Goal: Information Seeking & Learning: Learn about a topic

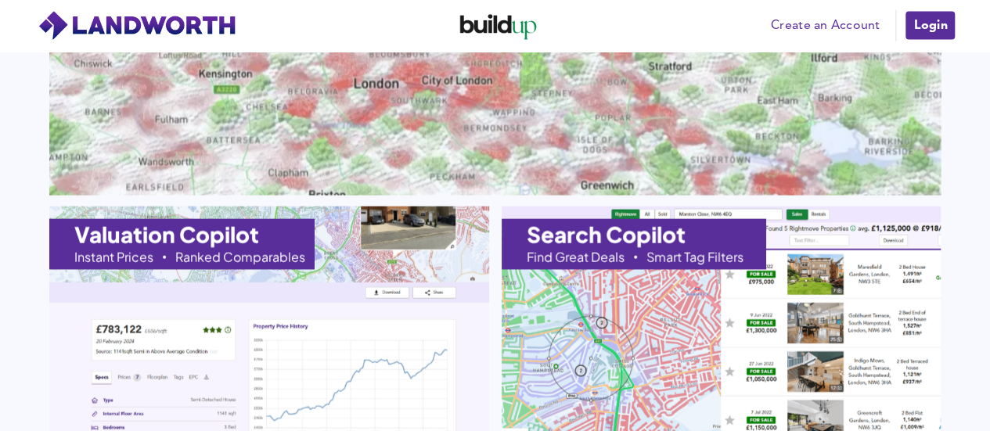
scroll to position [1713, 0]
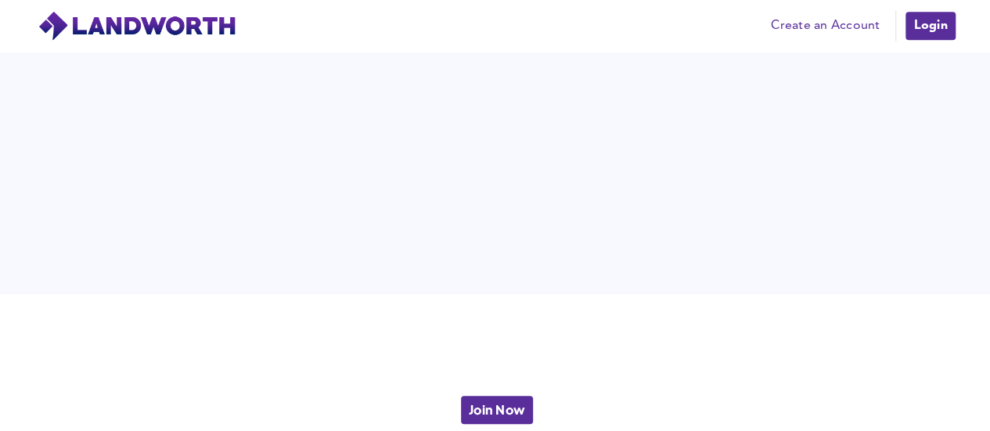
scroll to position [3530, 0]
click at [495, 401] on link "Join Now" at bounding box center [497, 416] width 75 height 31
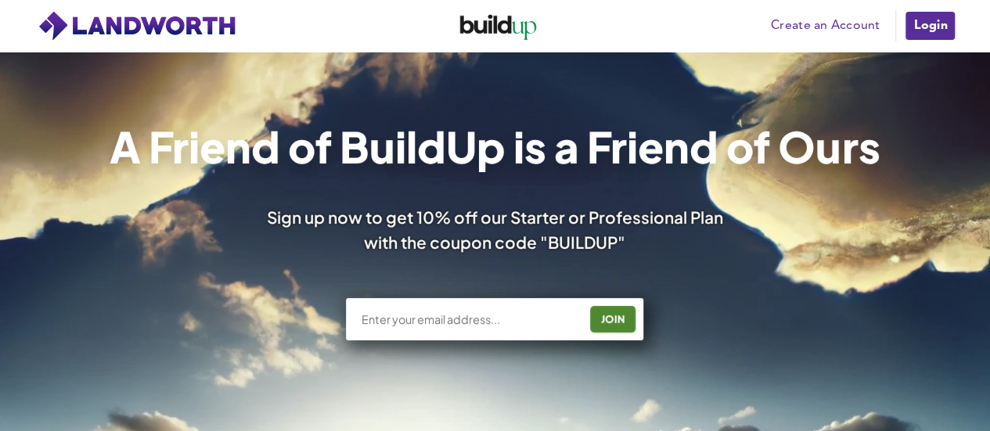
click at [501, 328] on div "JOIN" at bounding box center [495, 319] width 297 height 42
click at [434, 319] on input "text" at bounding box center [470, 320] width 218 height 16
type input "colin@icoproperty.co.uk"
click at [620, 323] on div "JOIN" at bounding box center [614, 319] width 36 height 25
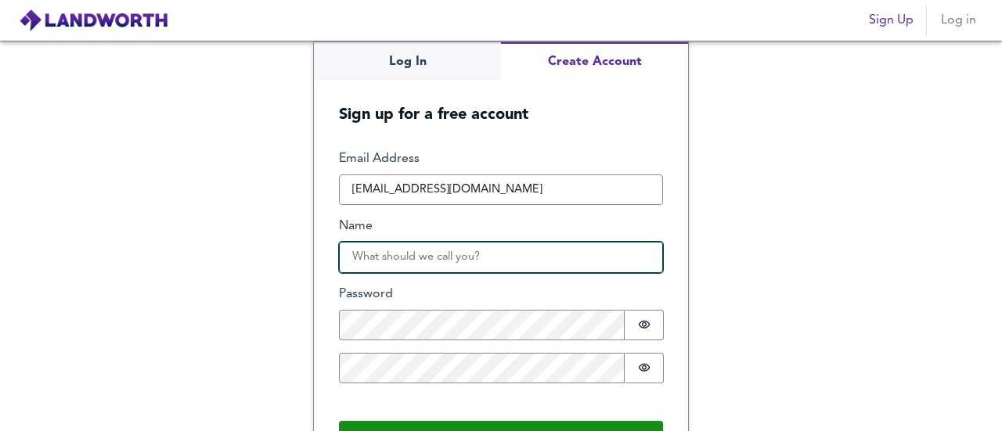
click at [582, 244] on input "Name" at bounding box center [501, 257] width 324 height 31
drag, startPoint x: 582, startPoint y: 244, endPoint x: 785, endPoint y: 157, distance: 220.6
click at [785, 157] on div "Log In Create Account Sign up for a free account Email Address colin@icopropert…" at bounding box center [501, 236] width 1002 height 391
type input "Colin Mills"
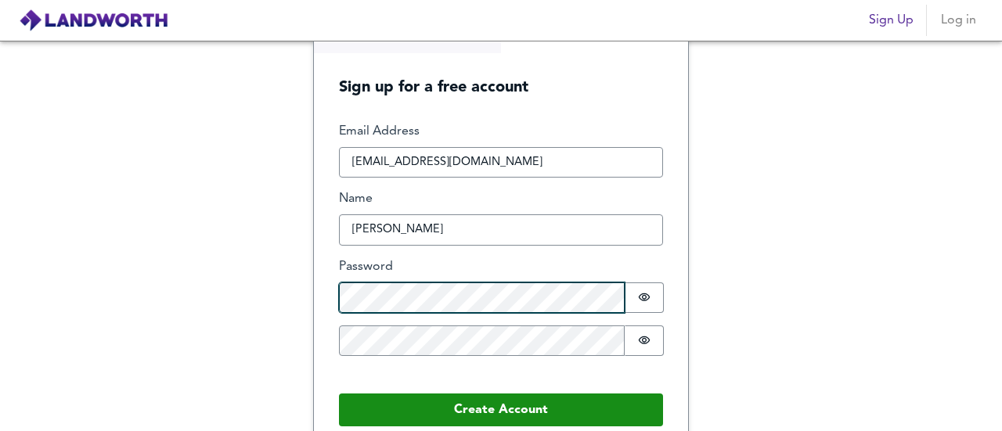
scroll to position [31, 0]
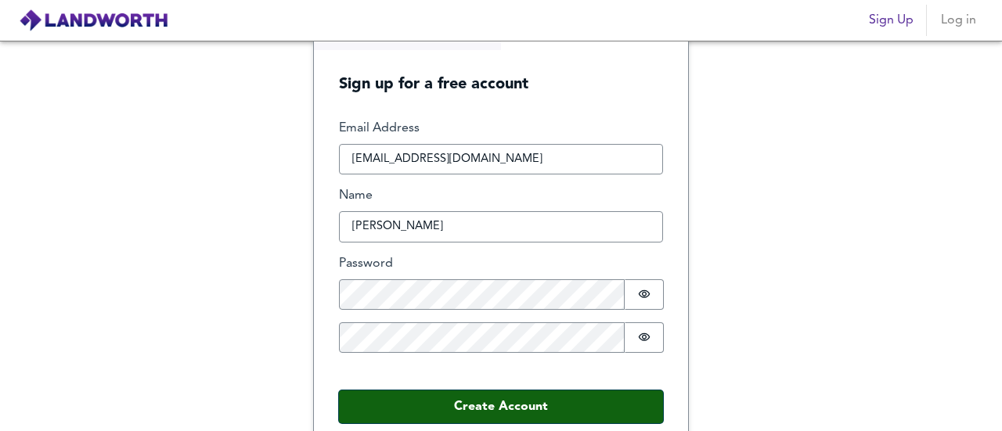
click at [597, 417] on button "Create Account" at bounding box center [501, 407] width 324 height 33
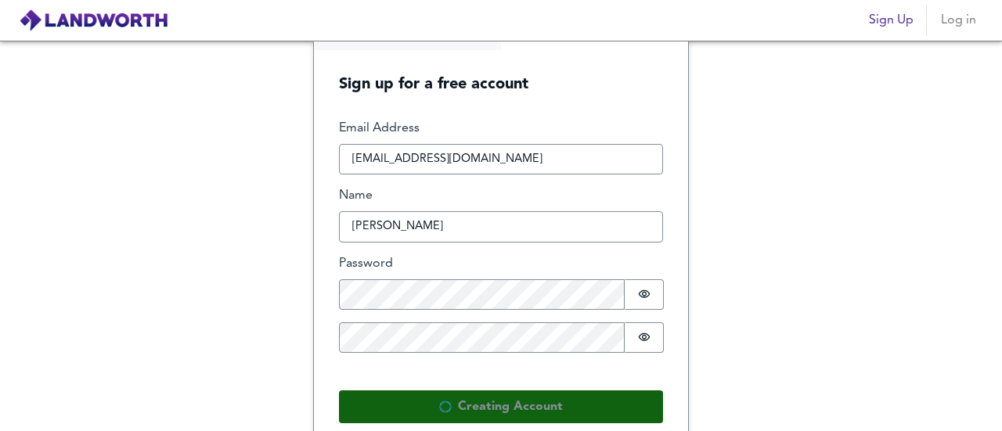
scroll to position [0, 0]
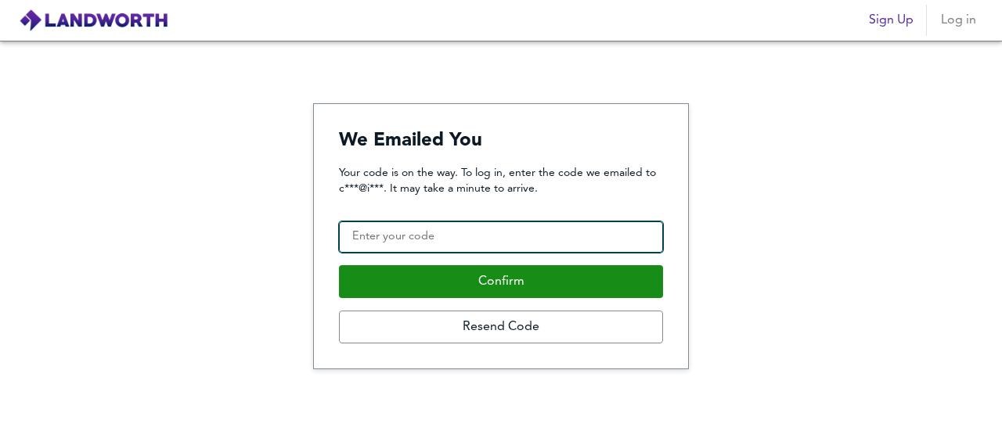
click at [506, 237] on input "Confirmation Code" at bounding box center [501, 237] width 324 height 31
paste input "978934"
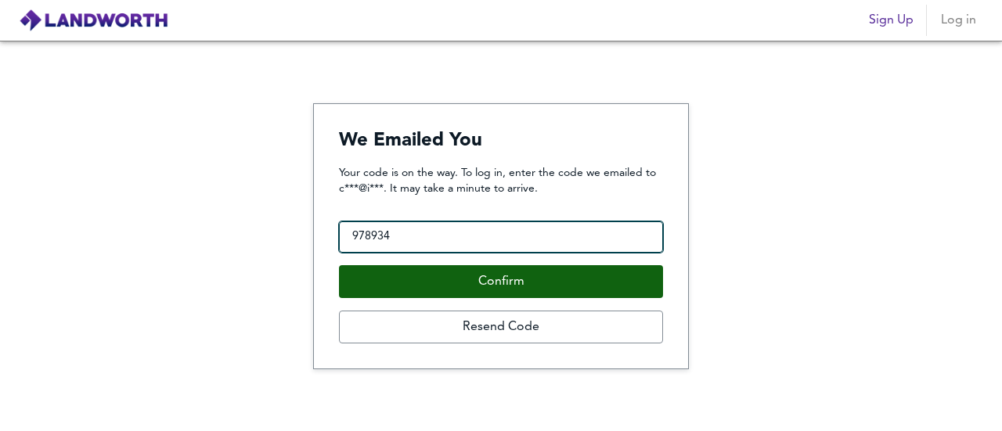
type input "978934"
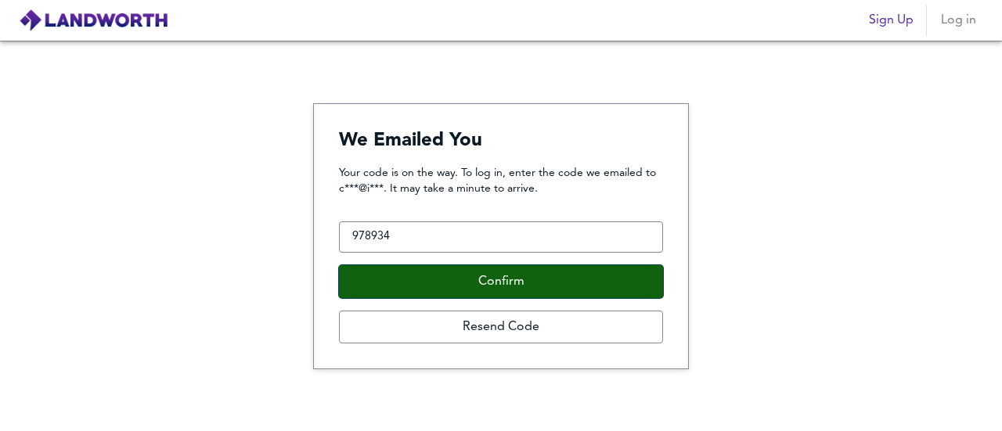
click at [482, 296] on button "Confirm" at bounding box center [501, 281] width 324 height 33
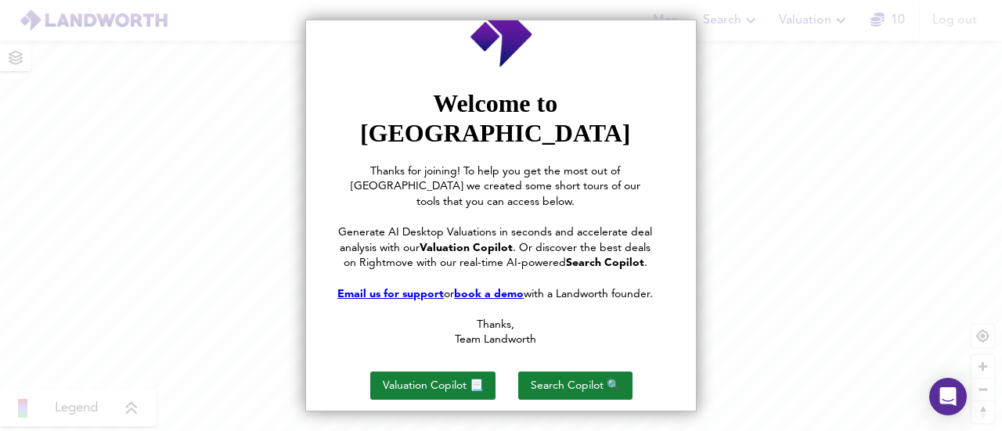
scroll to position [61, 0]
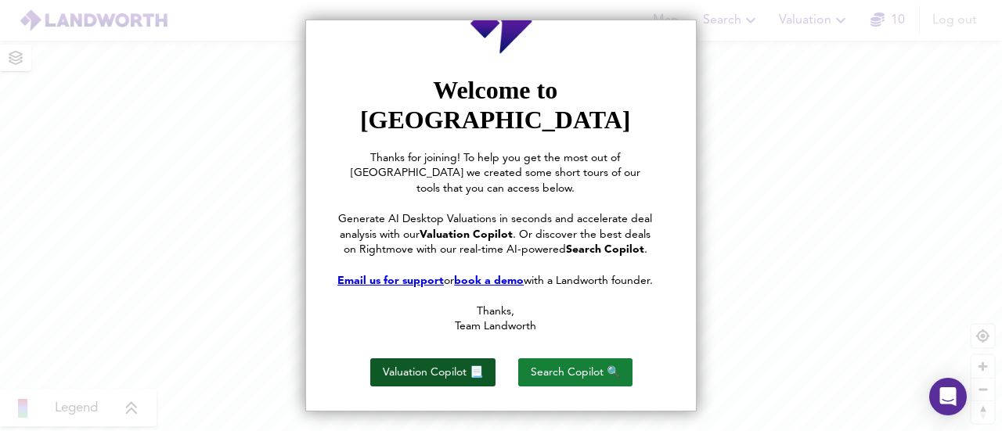
click at [475, 359] on button "Valuation Copilot 📃" at bounding box center [432, 373] width 125 height 28
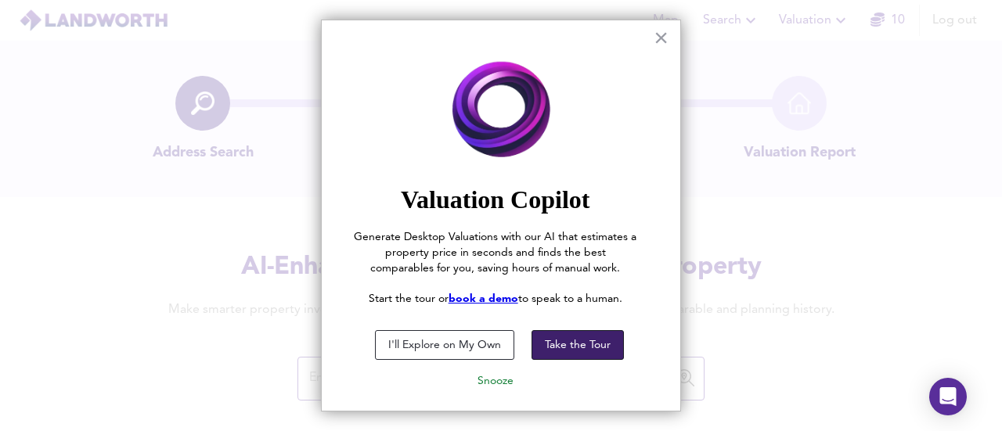
click at [578, 350] on button "Take the Tour" at bounding box center [578, 345] width 92 height 30
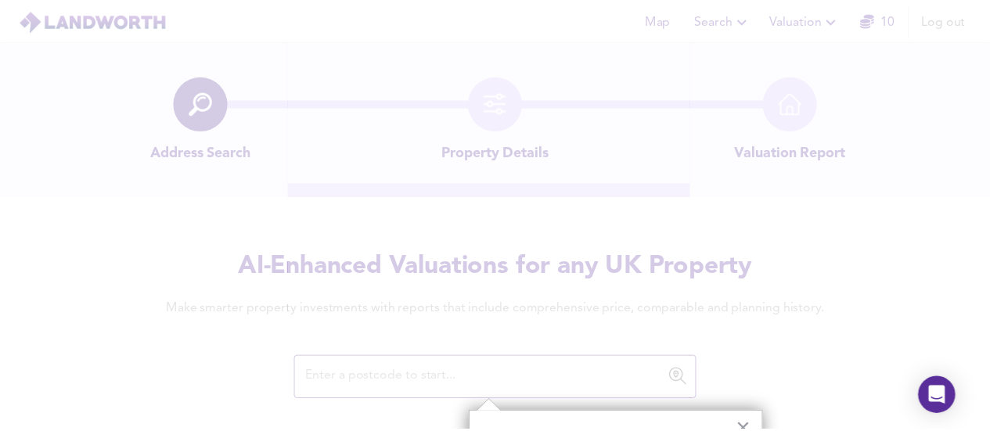
scroll to position [174, 0]
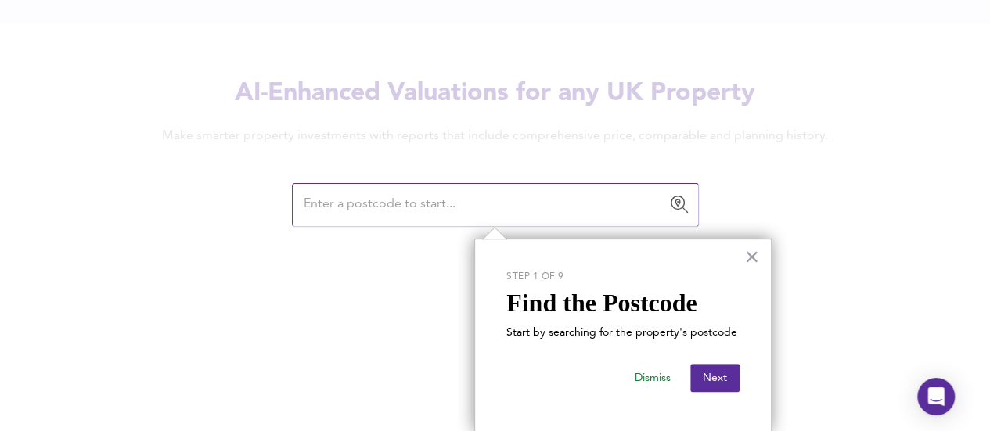
click at [487, 197] on input "text" at bounding box center [484, 205] width 370 height 30
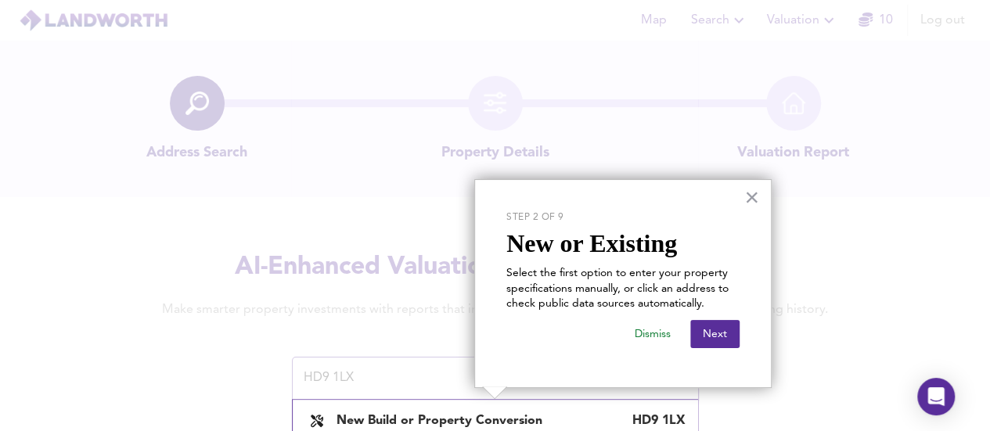
scroll to position [140, 0]
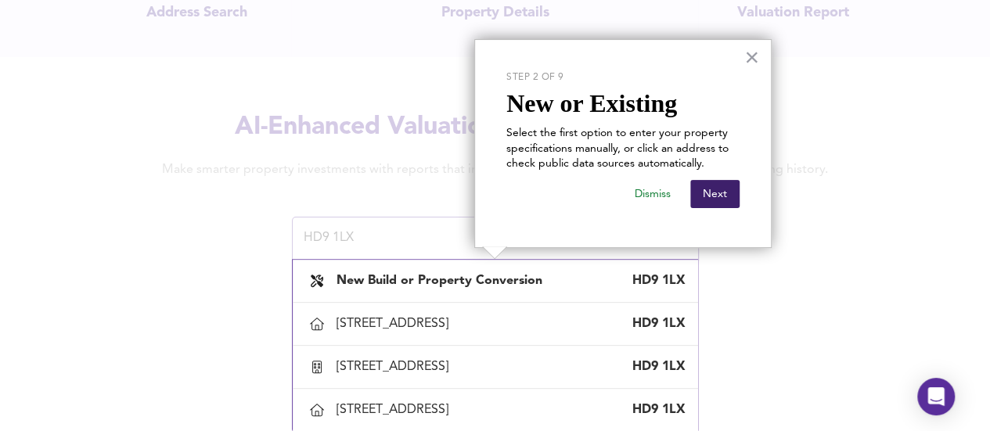
click at [722, 197] on button "Next" at bounding box center [715, 194] width 49 height 28
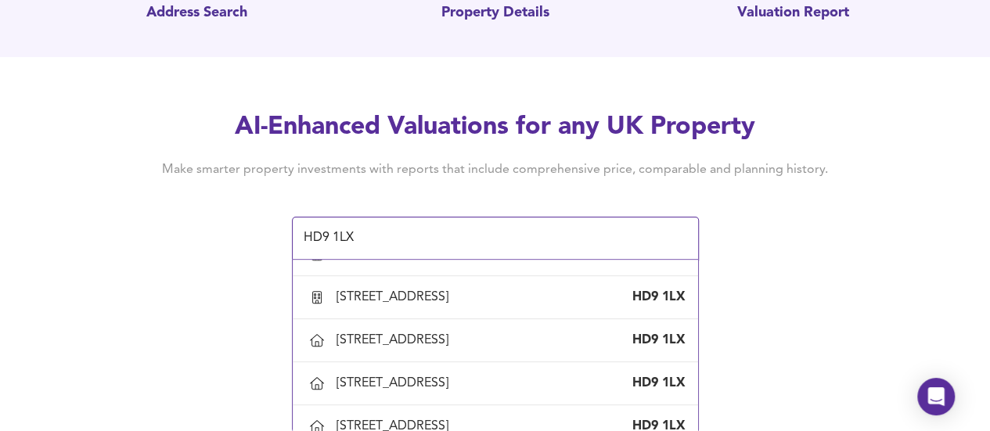
scroll to position [157, 0]
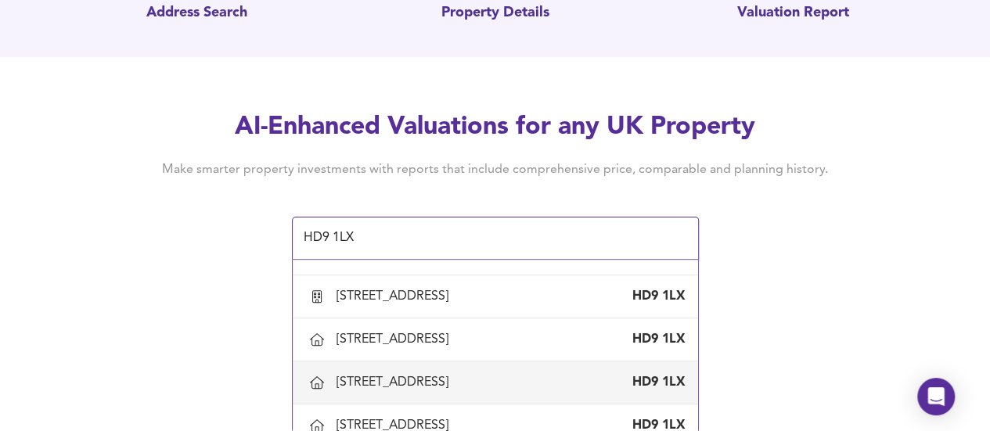
click at [438, 388] on div "[STREET_ADDRESS]" at bounding box center [396, 382] width 118 height 17
type input "5 Bank Street, Holmfirth, Kirklees"
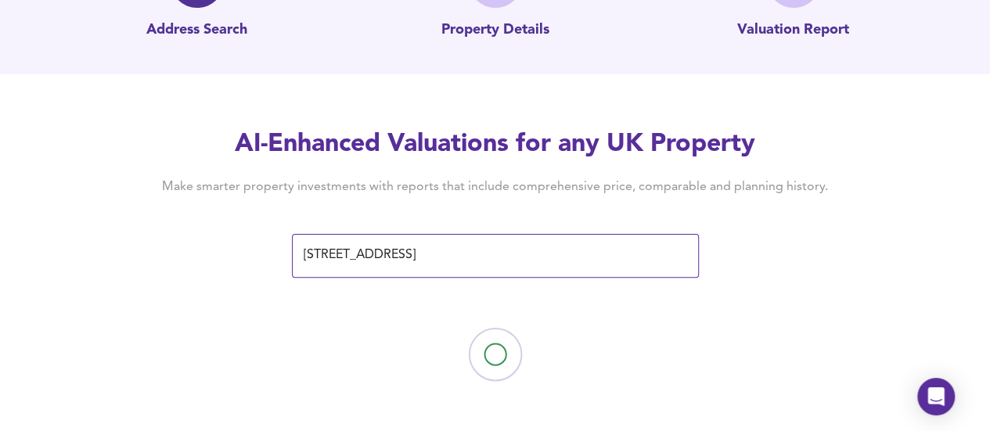
scroll to position [124, 0]
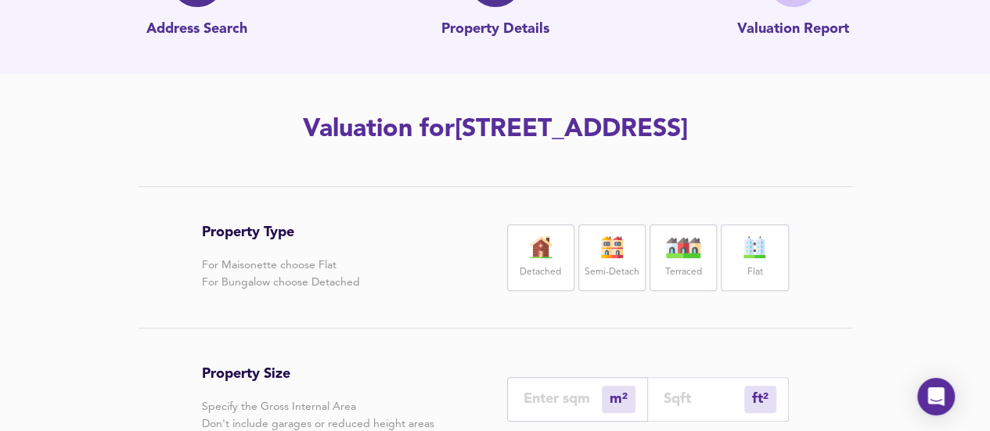
scroll to position [44, 0]
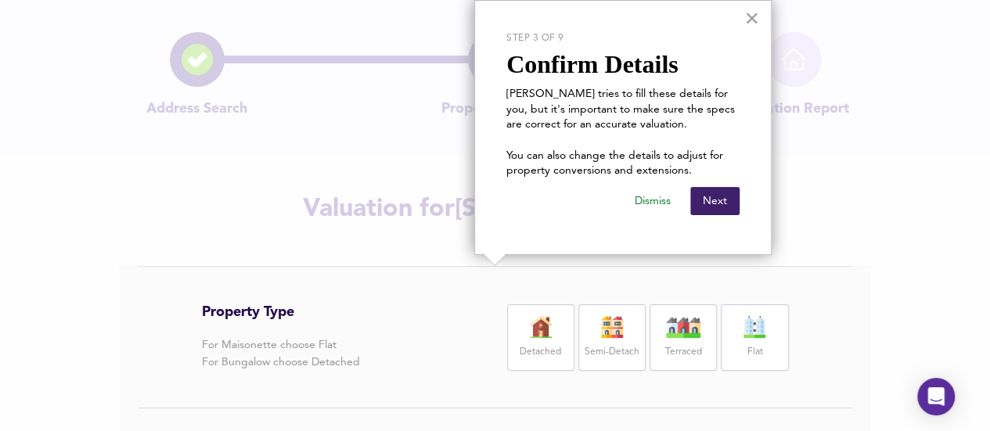
click at [715, 204] on button "Next" at bounding box center [715, 201] width 49 height 28
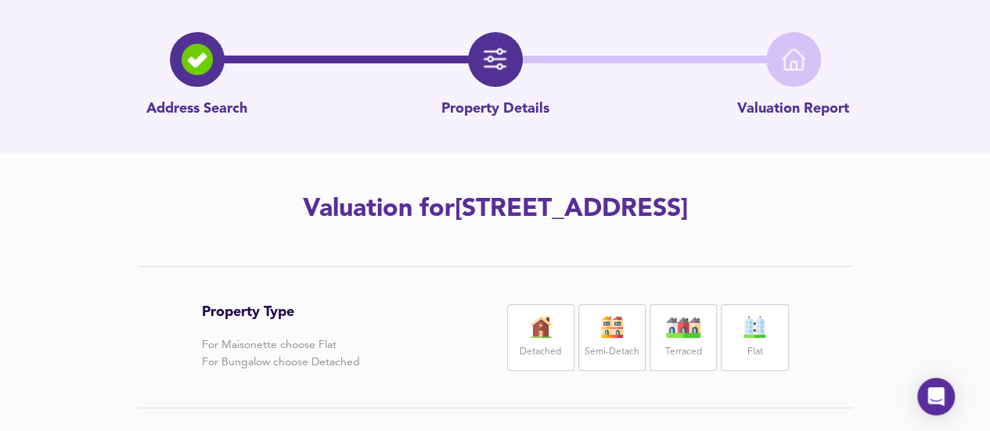
click at [695, 350] on label "Terraced" at bounding box center [683, 353] width 37 height 20
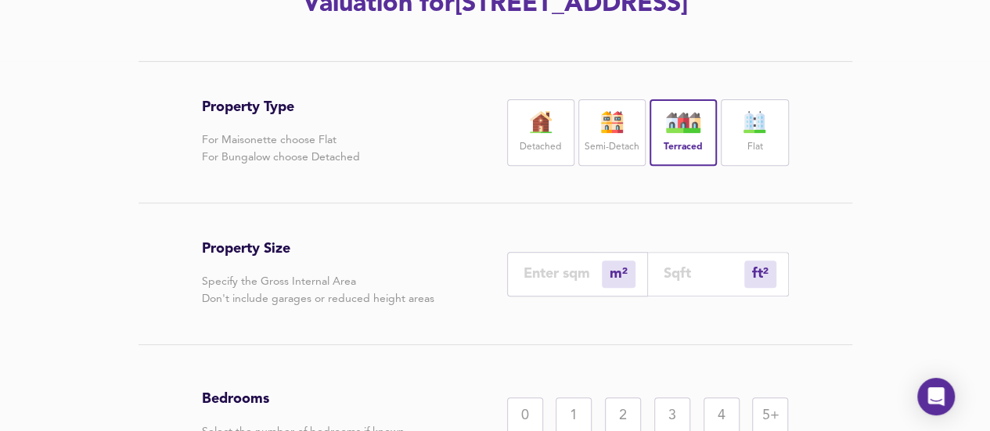
scroll to position [261, 0]
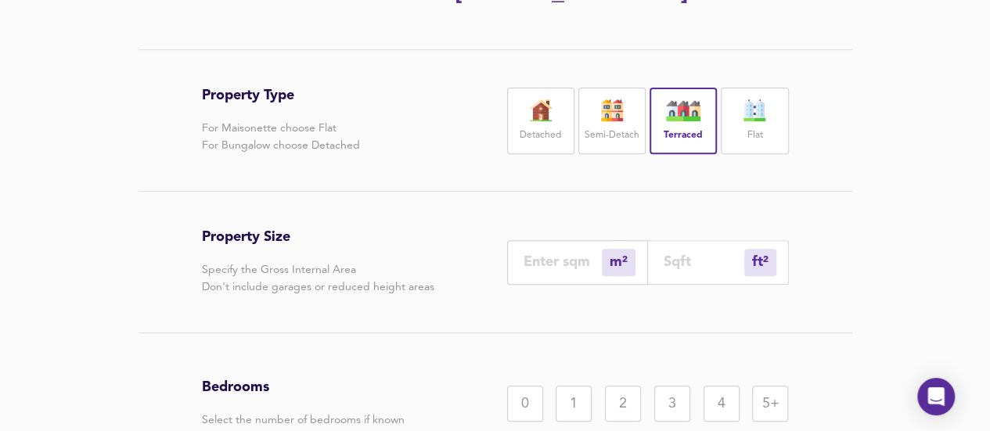
click at [578, 400] on div "1" at bounding box center [574, 404] width 36 height 36
click at [698, 268] on input "number" at bounding box center [704, 262] width 81 height 16
type input "0"
type input "5"
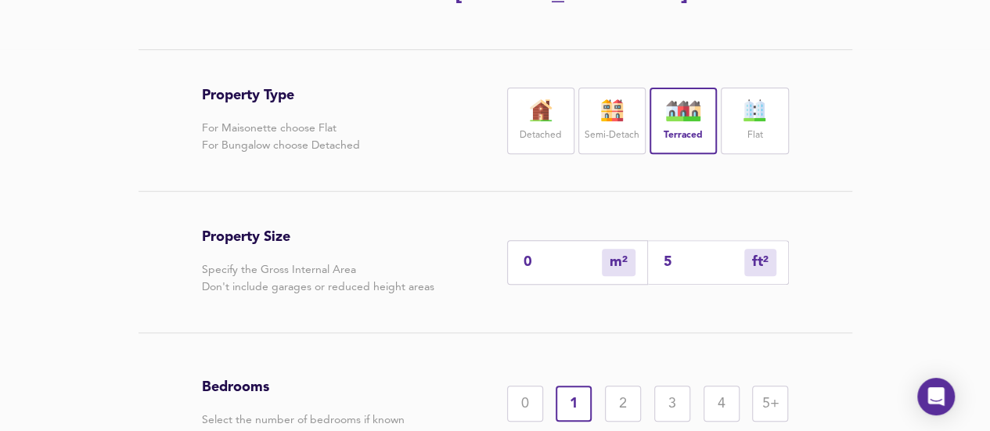
type input "57"
type input "54"
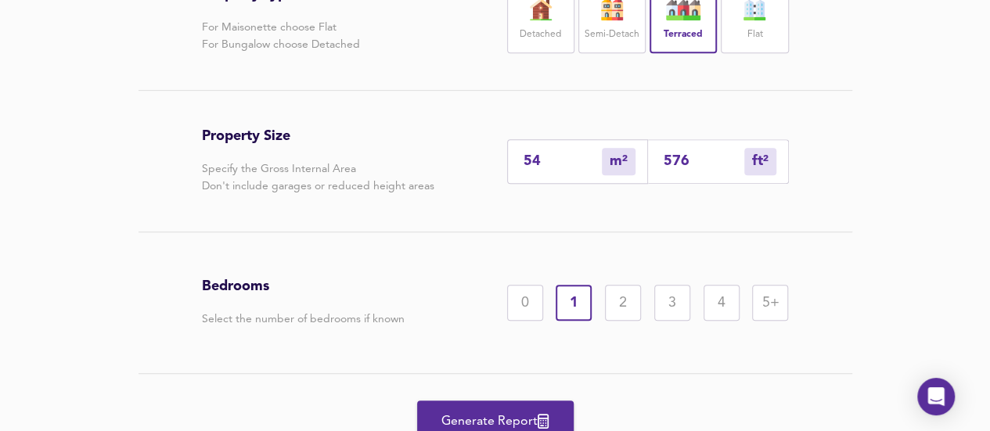
scroll to position [366, 0]
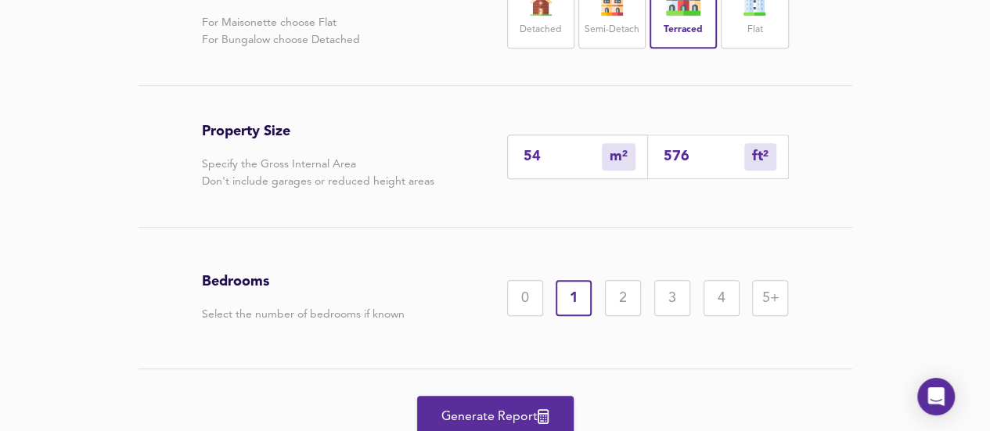
type input "576"
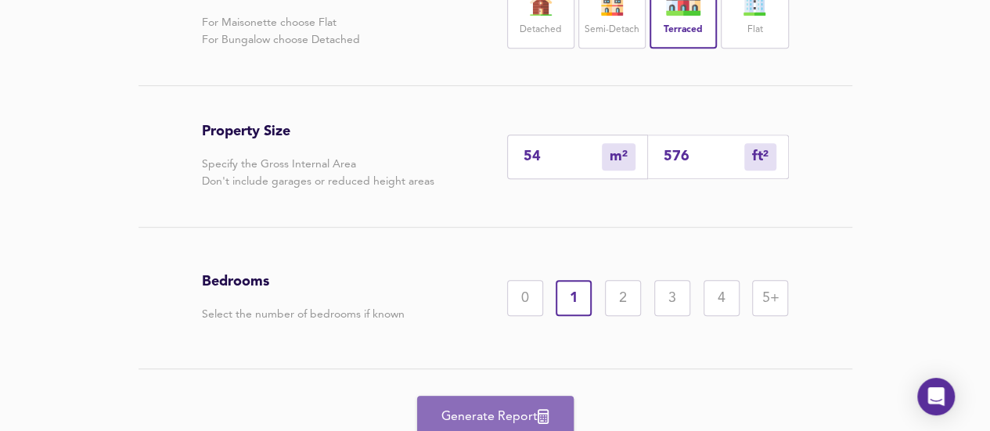
click at [473, 414] on span "Generate Report" at bounding box center [495, 417] width 125 height 22
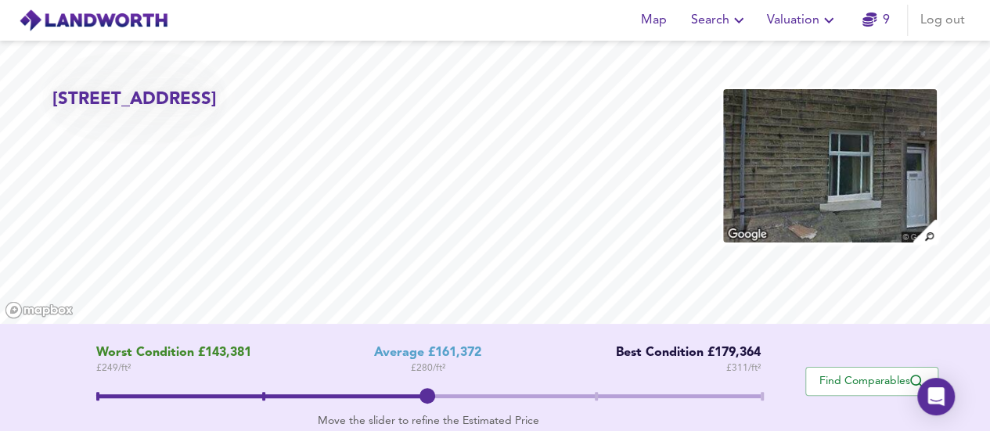
scroll to position [225, 0]
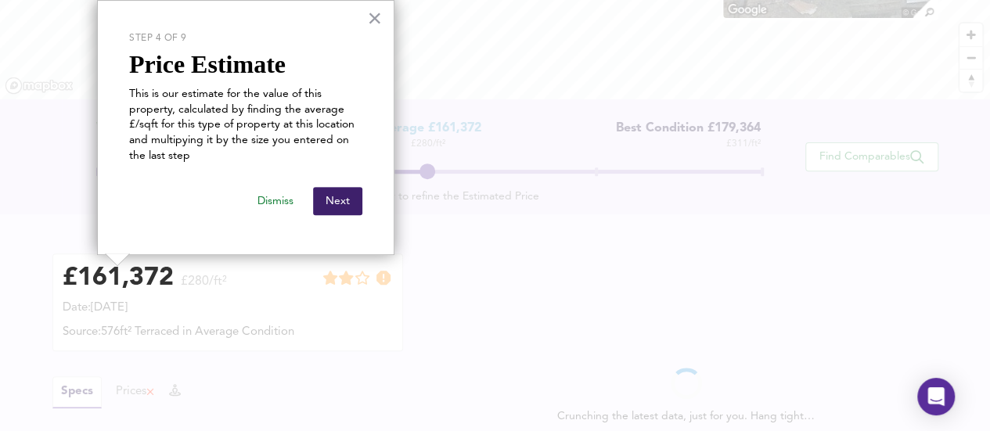
click at [347, 206] on button "Next" at bounding box center [337, 201] width 49 height 28
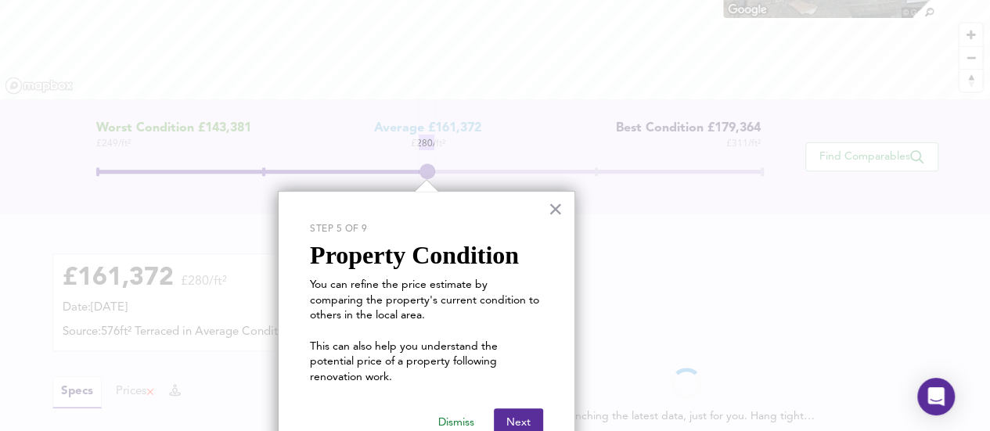
scroll to position [254, 0]
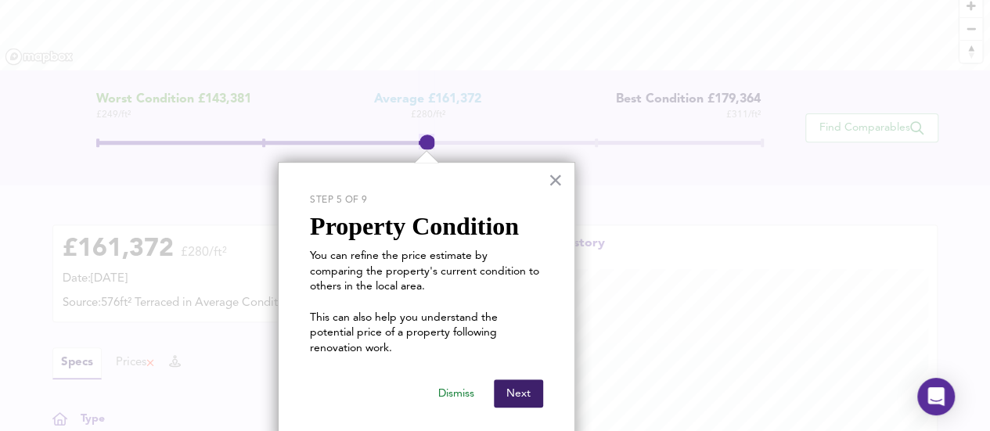
click at [517, 380] on button "Next" at bounding box center [518, 394] width 49 height 28
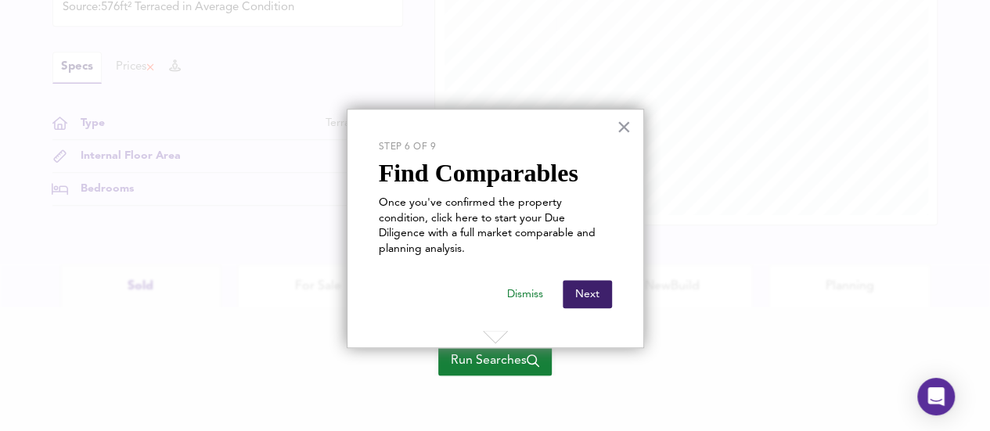
click at [601, 284] on button "Next" at bounding box center [587, 294] width 49 height 28
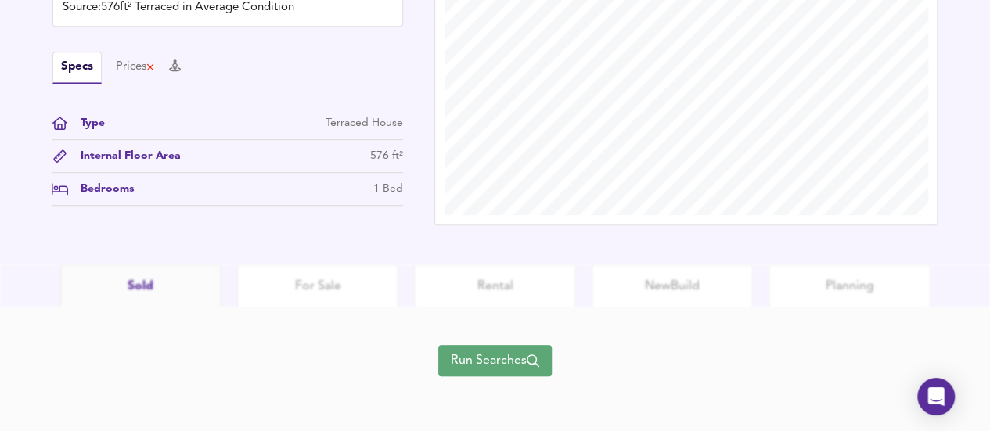
click at [513, 370] on button "Run Searches" at bounding box center [495, 360] width 114 height 31
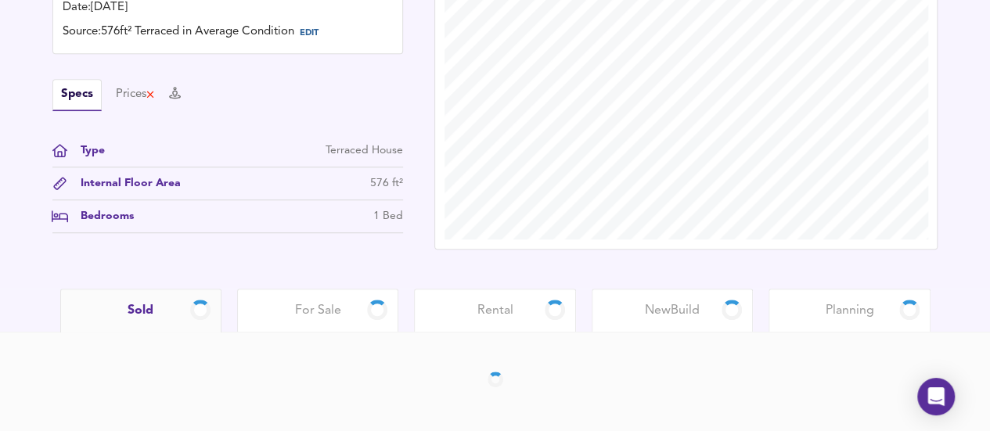
scroll to position [451, 0]
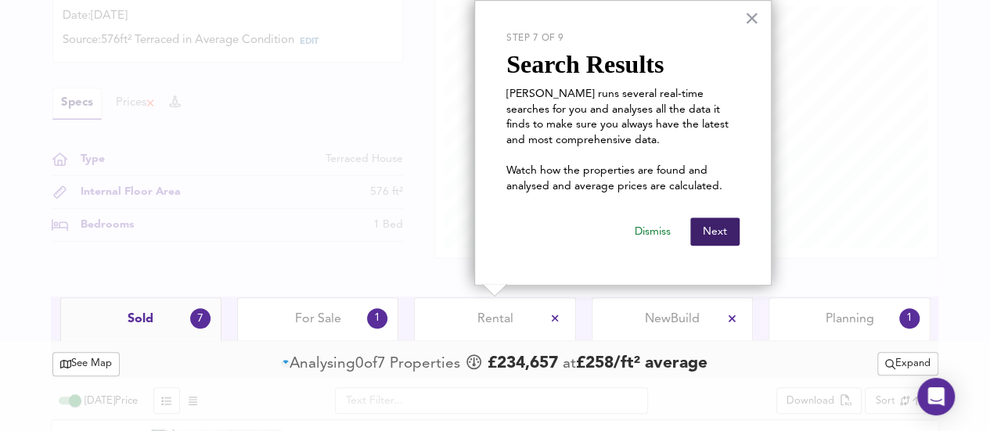
click at [730, 236] on button "Next" at bounding box center [715, 232] width 49 height 28
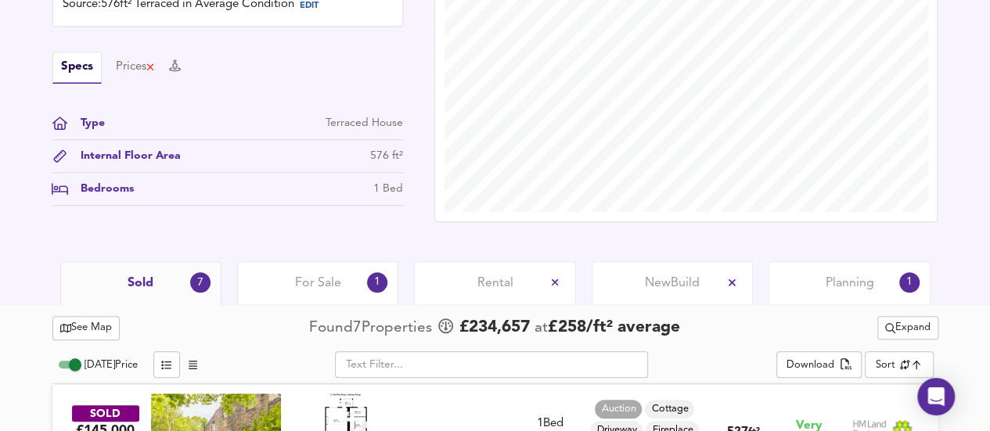
scroll to position [492, 0]
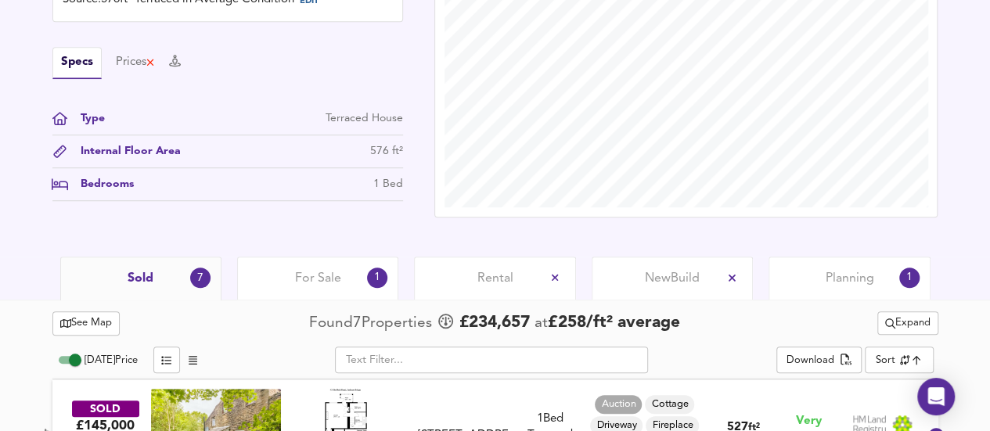
click at [127, 71] on div "Specs Prices" at bounding box center [227, 63] width 351 height 32
click at [123, 57] on div "Prices" at bounding box center [136, 62] width 40 height 17
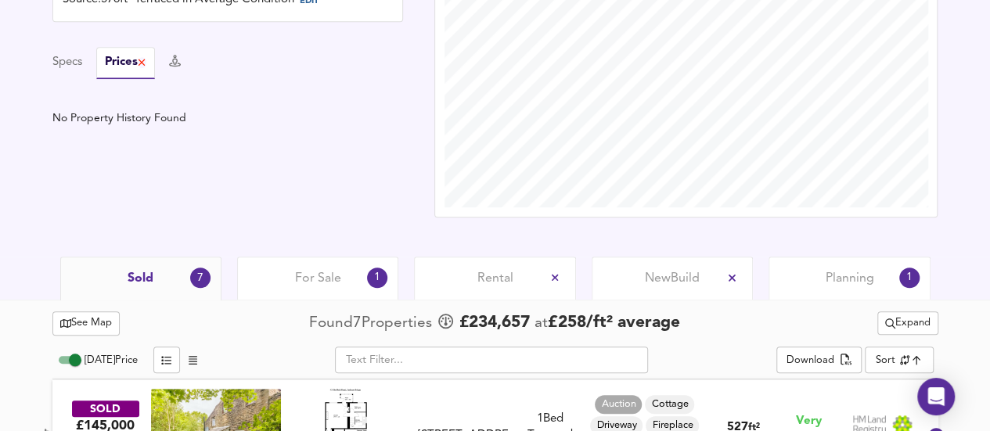
click at [50, 59] on div "£ 161,372 £280/ft² Date: 3 September 2025 Source: 576ft² Terraced in Average Co…" at bounding box center [228, 69] width 382 height 328
click at [314, 287] on div "For Sale 1" at bounding box center [317, 278] width 161 height 43
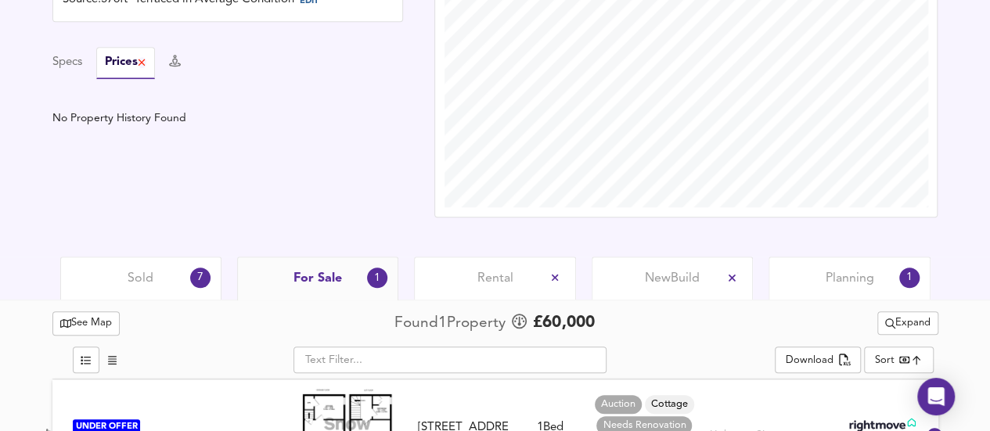
scroll to position [558, 0]
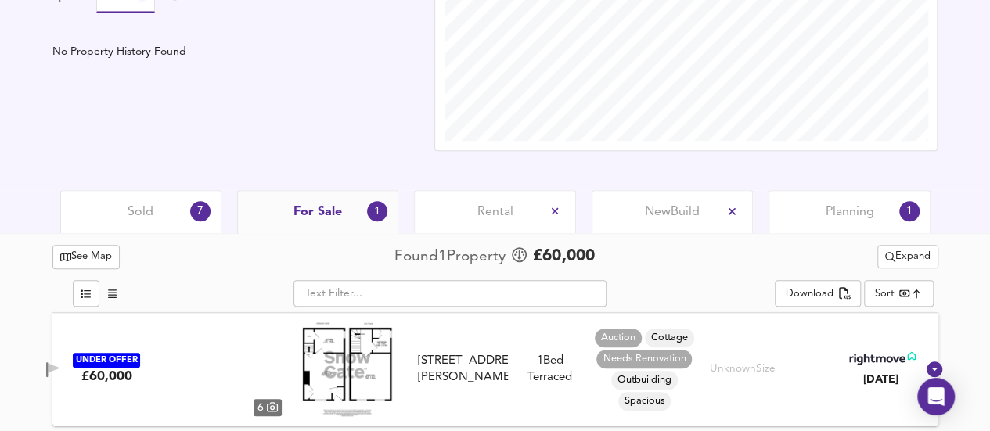
click at [135, 204] on span "Sold" at bounding box center [141, 212] width 26 height 17
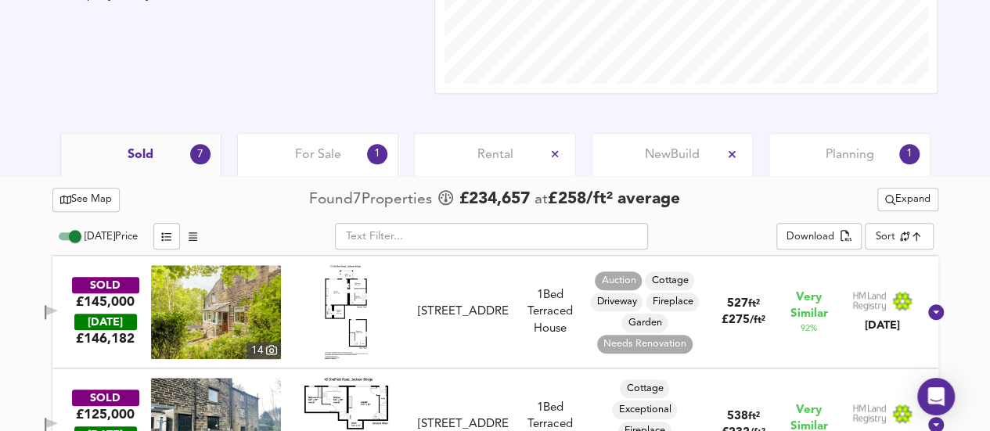
scroll to position [626, 0]
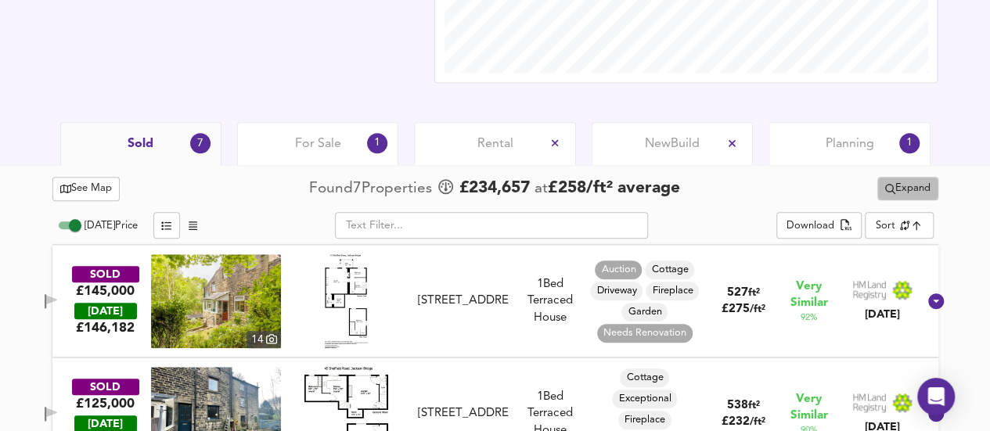
click at [909, 194] on span "Expand" at bounding box center [907, 189] width 45 height 18
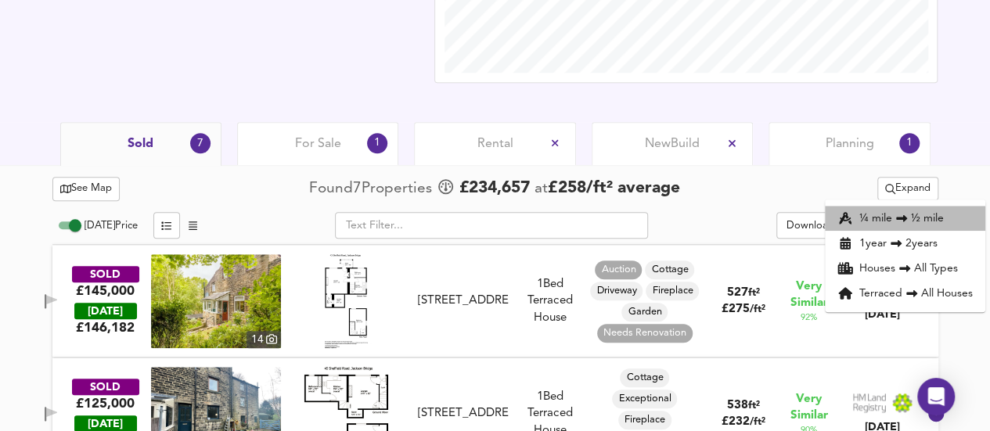
click at [897, 215] on icon at bounding box center [901, 218] width 19 height 11
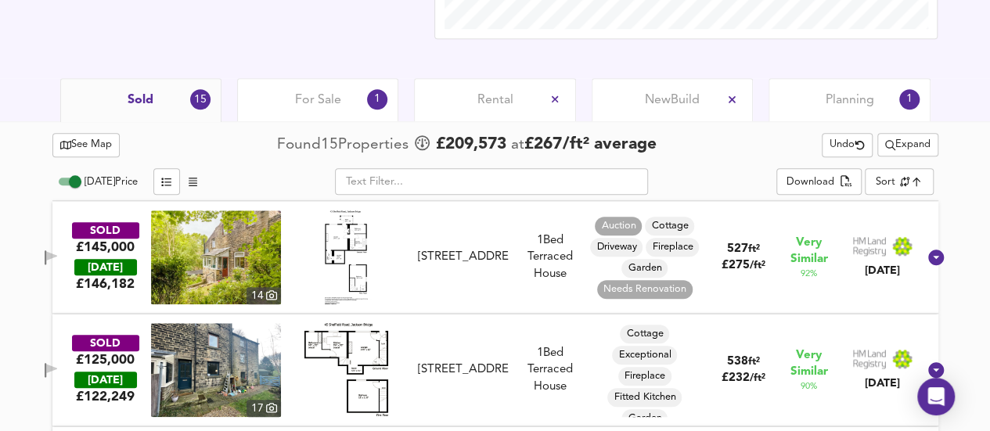
scroll to position [676, 0]
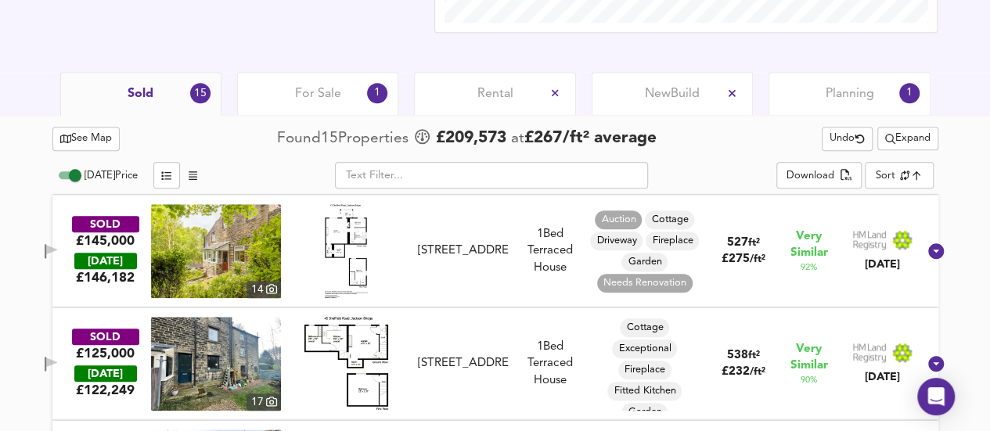
click at [634, 94] on div "New Build" at bounding box center [672, 93] width 161 height 43
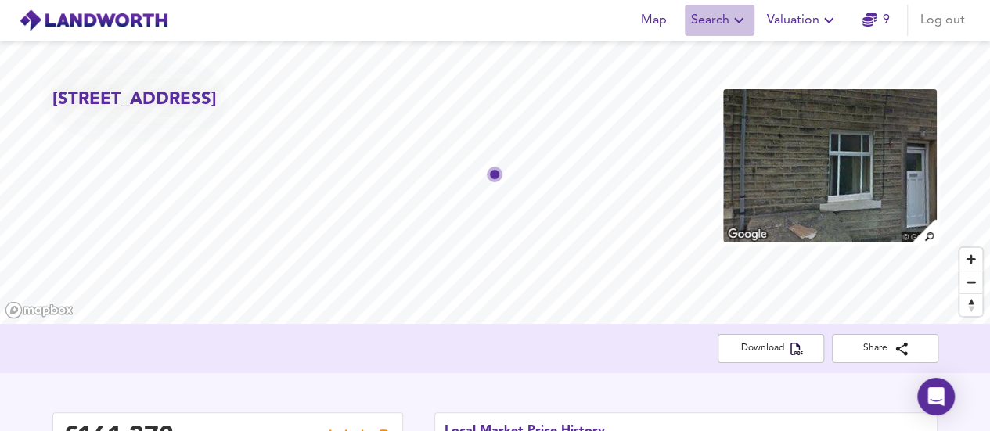
click at [712, 21] on span "Search" at bounding box center [719, 20] width 57 height 22
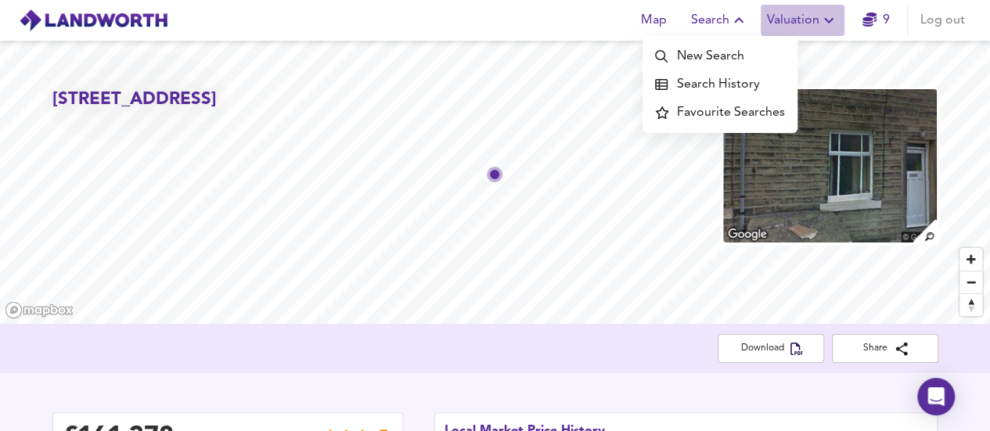
click at [785, 19] on span "Valuation" at bounding box center [802, 20] width 71 height 22
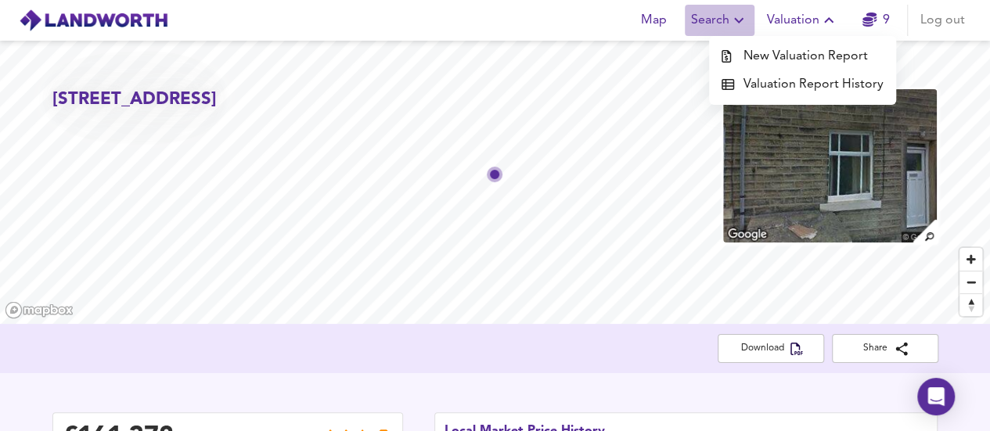
click at [725, 20] on span "Search" at bounding box center [719, 20] width 57 height 22
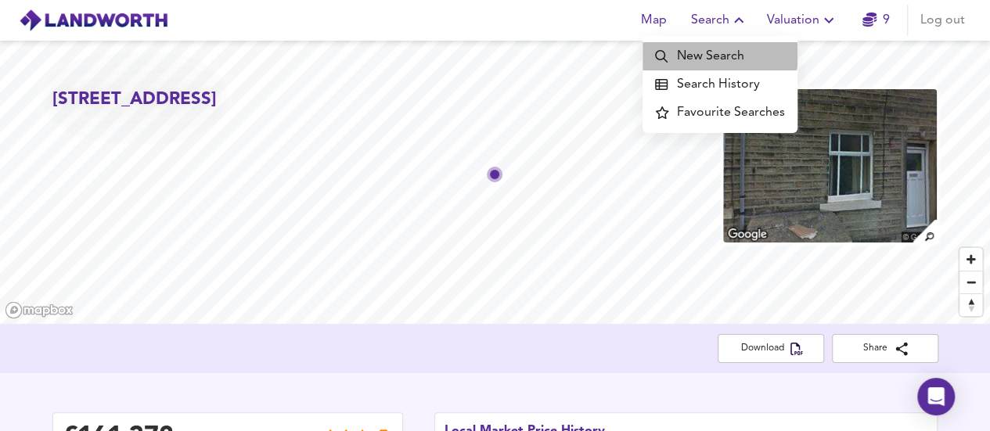
click at [712, 49] on li "New Search" at bounding box center [720, 56] width 155 height 28
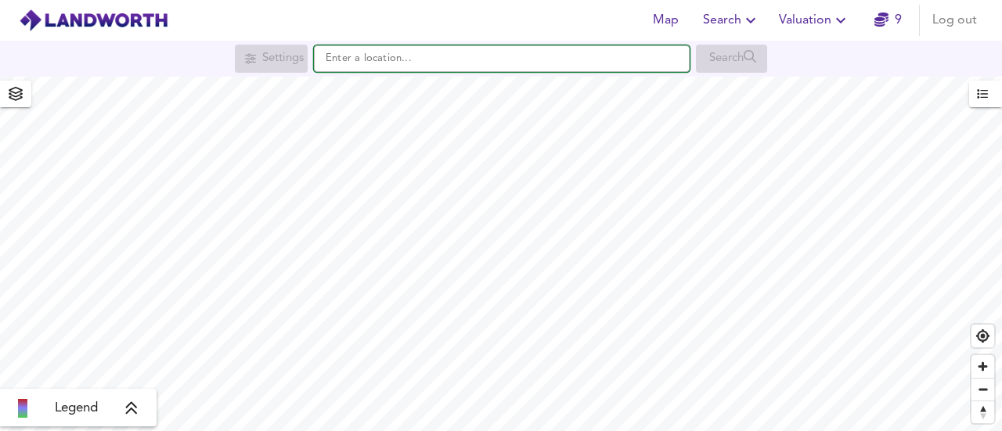
click at [600, 61] on input "text" at bounding box center [502, 58] width 376 height 27
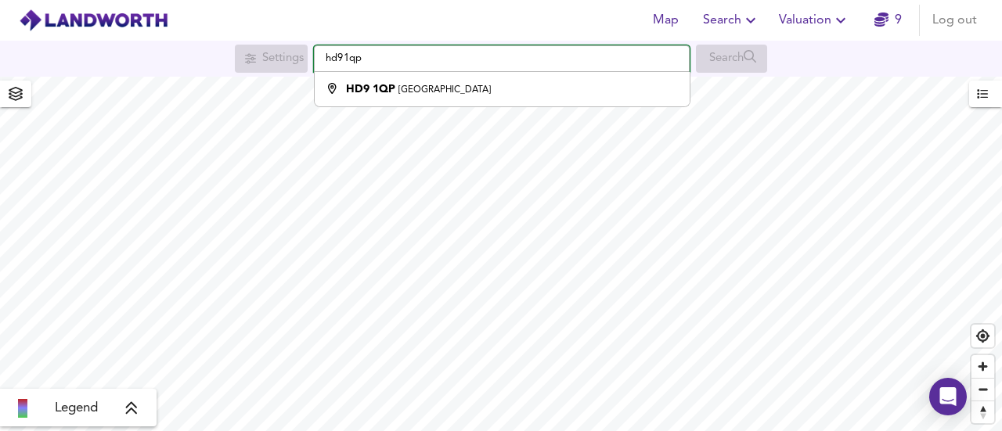
type input "[STREET_ADDRESS]"
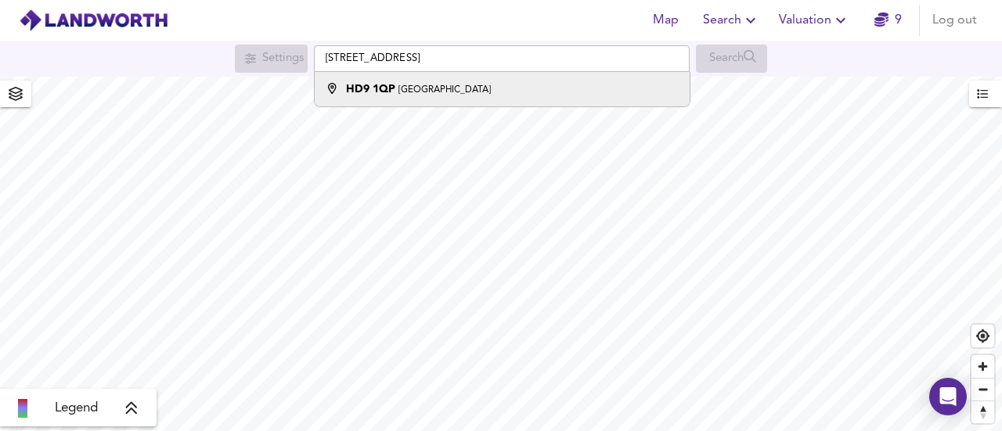
click at [520, 84] on div "HD9 [STREET_ADDRESS]" at bounding box center [498, 89] width 359 height 16
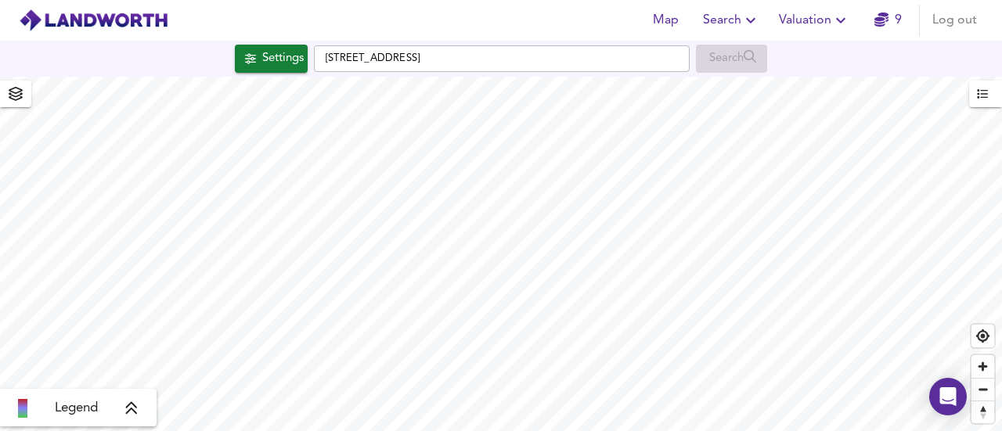
checkbox input "false"
checkbox input "true"
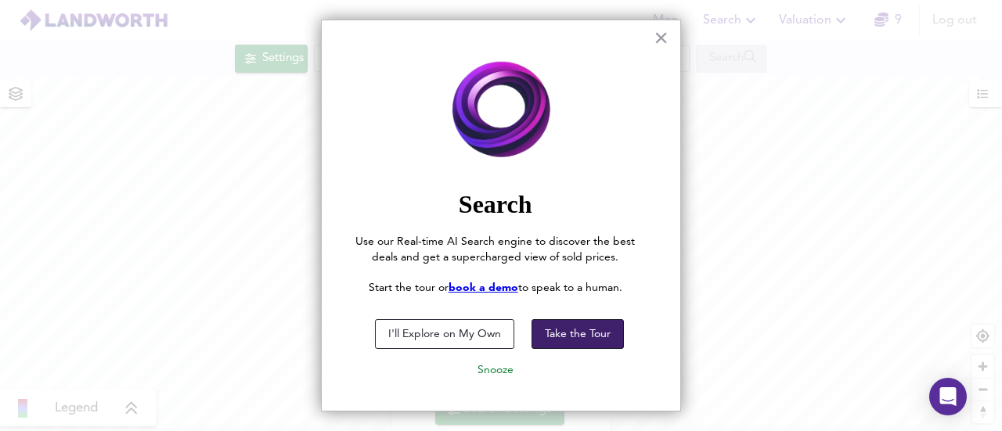
click at [539, 337] on button "Take the Tour" at bounding box center [578, 334] width 92 height 30
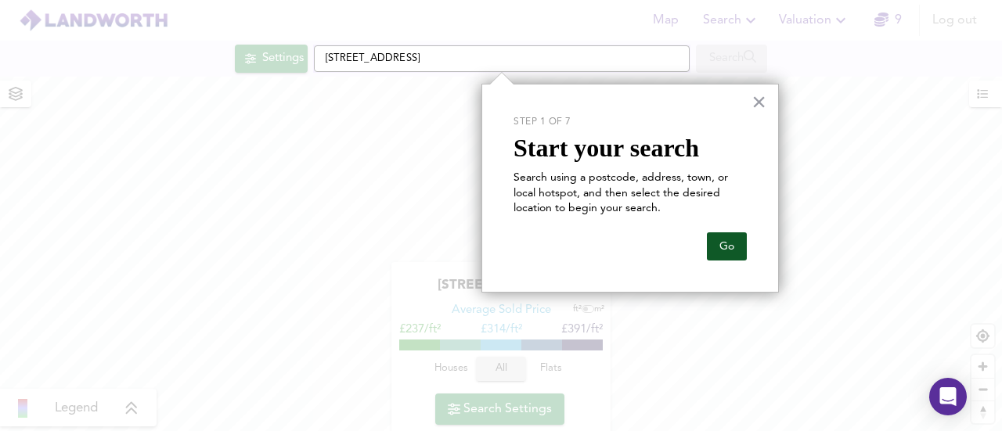
click at [739, 241] on button "Go" at bounding box center [727, 247] width 40 height 28
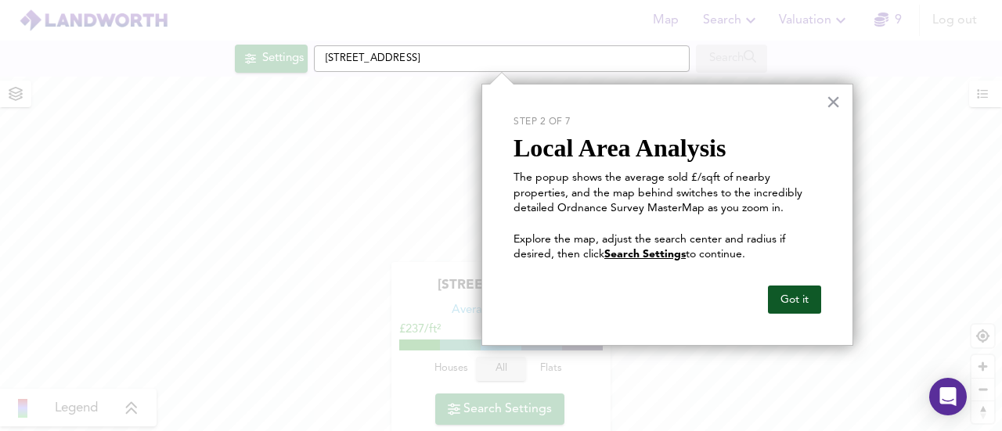
click at [799, 308] on button "Got it" at bounding box center [794, 300] width 53 height 28
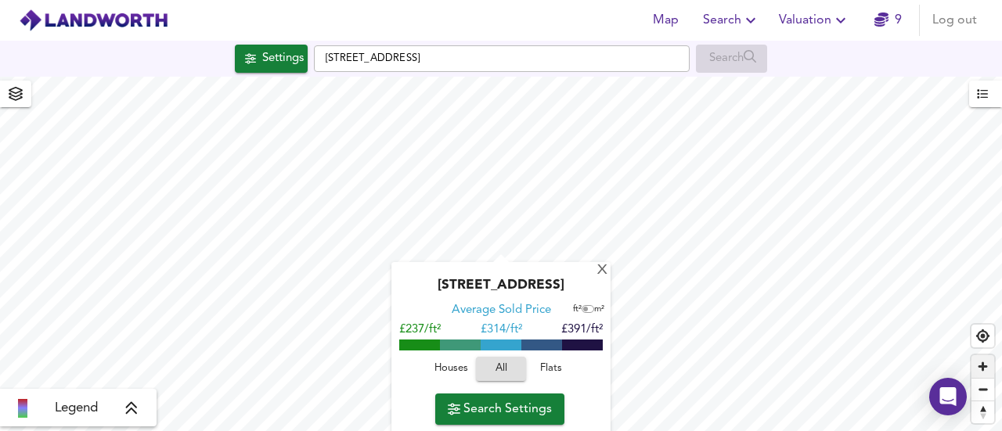
click at [986, 362] on span "Zoom in" at bounding box center [983, 366] width 23 height 23
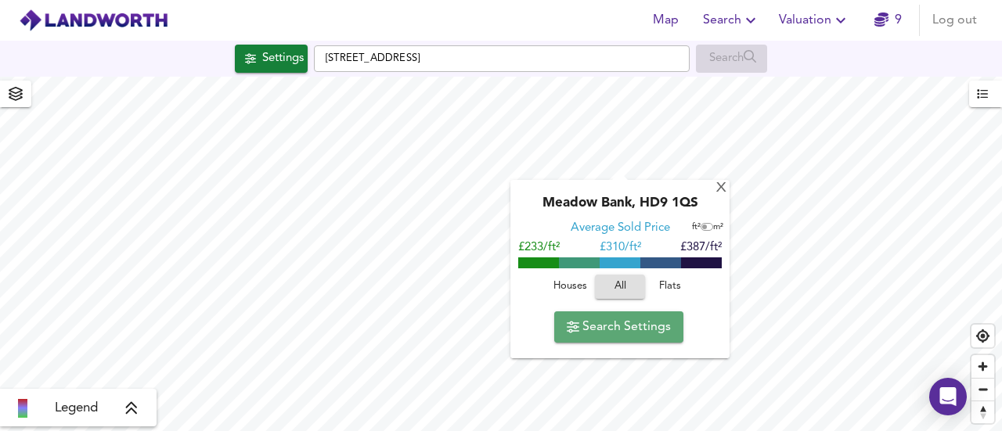
click at [569, 326] on icon "button" at bounding box center [573, 328] width 13 height 12
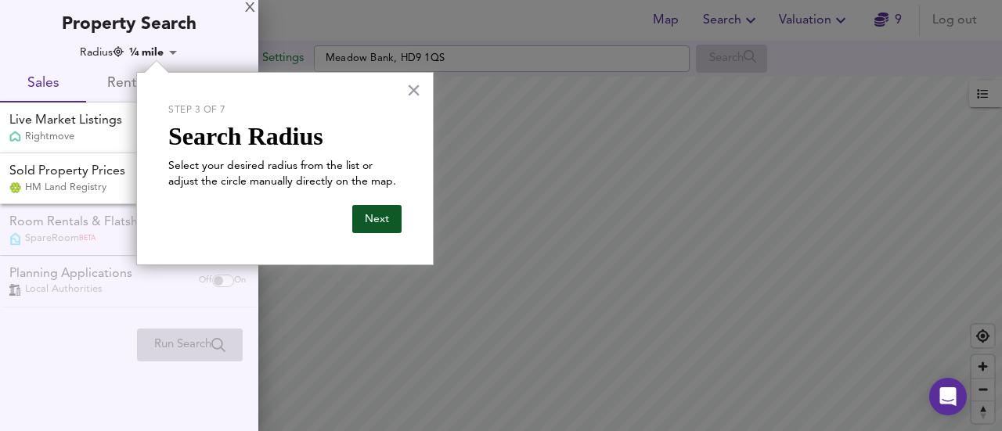
click at [383, 218] on button "Next" at bounding box center [376, 219] width 49 height 28
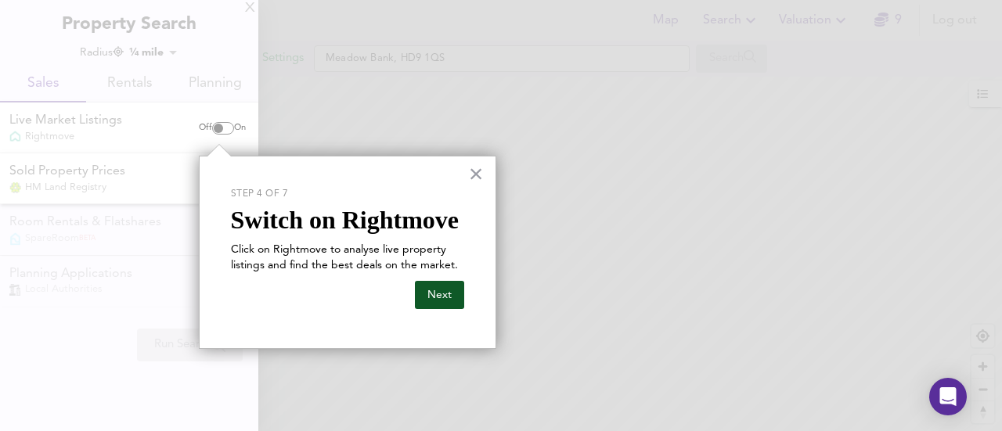
click at [456, 294] on button "Next" at bounding box center [439, 295] width 49 height 28
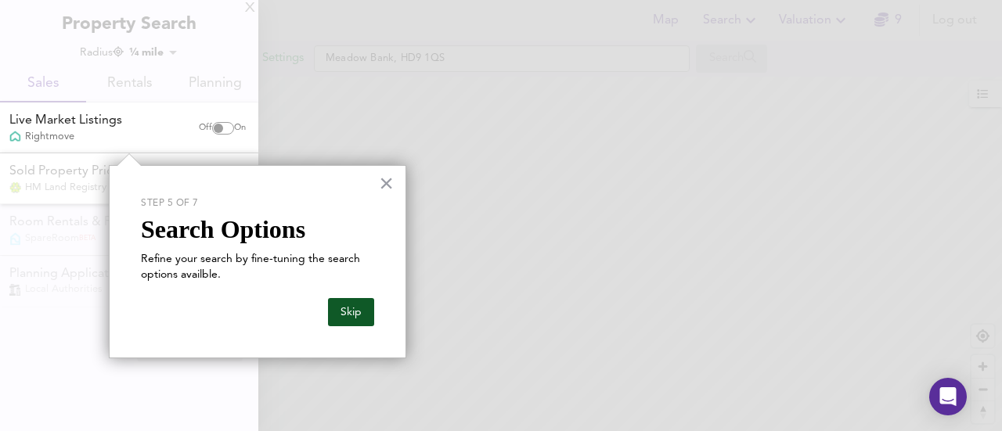
click at [348, 306] on button "Skip" at bounding box center [351, 312] width 46 height 28
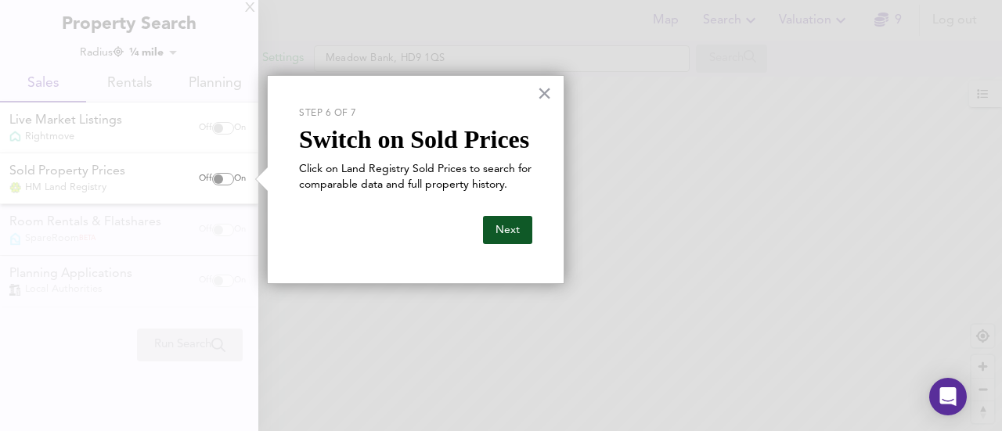
click at [507, 226] on button "Next" at bounding box center [507, 230] width 49 height 28
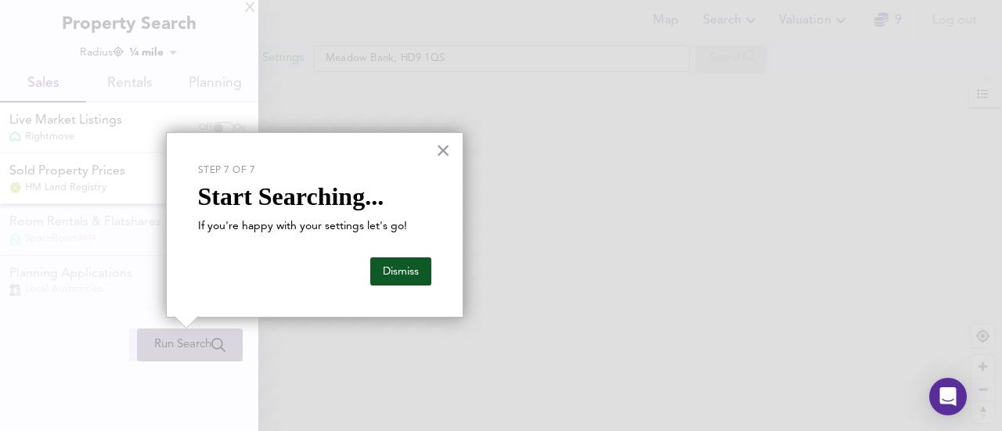
click at [408, 269] on button "Dismiss" at bounding box center [400, 272] width 61 height 28
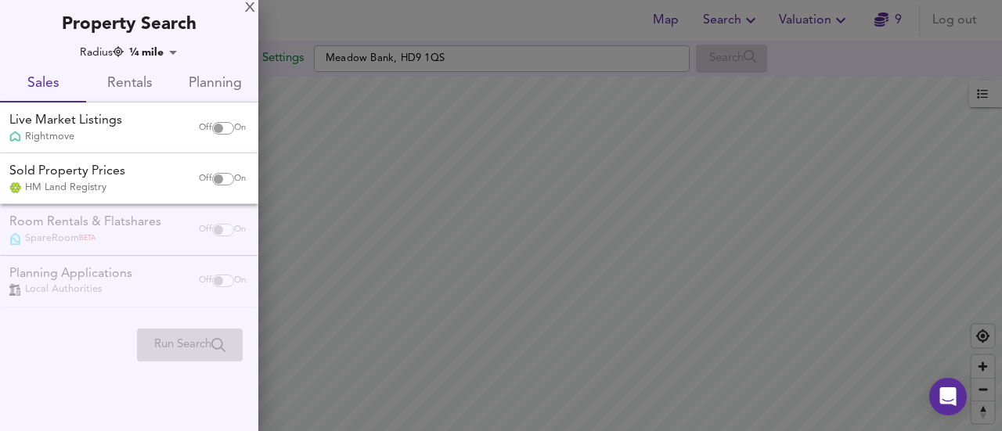
click at [234, 132] on span "On" at bounding box center [240, 128] width 12 height 13
checkbox input "true"
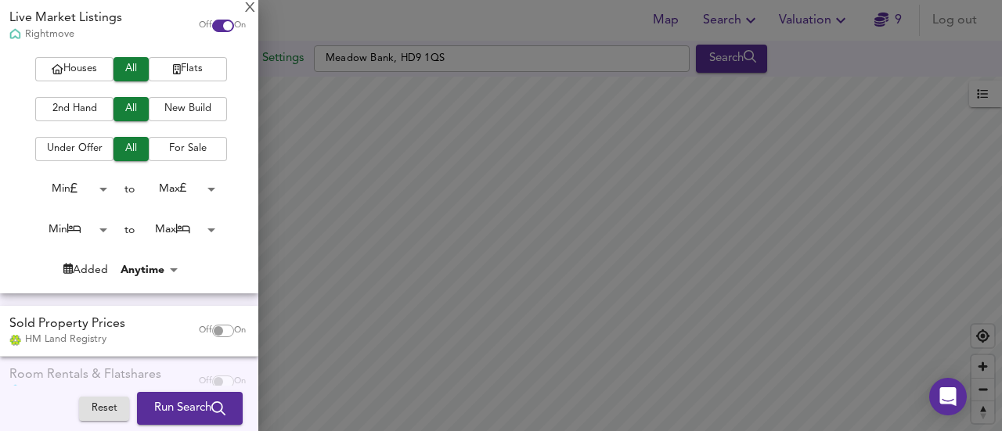
scroll to position [132, 0]
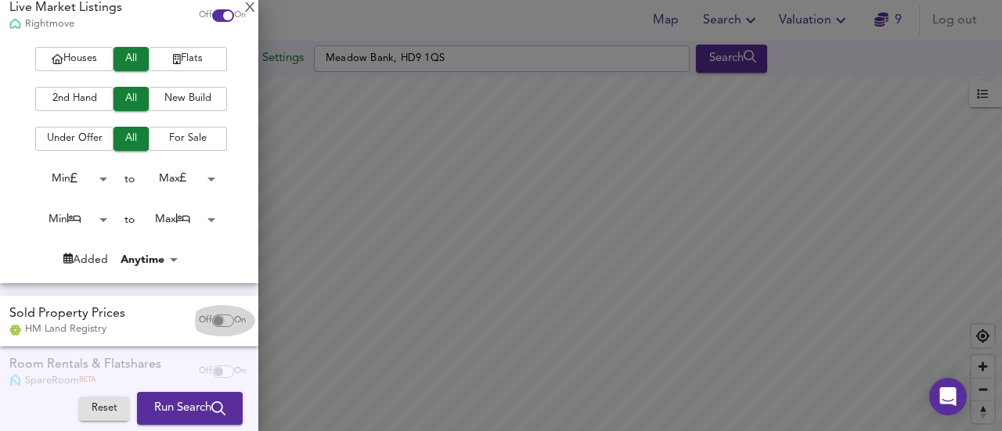
click at [215, 316] on input "checkbox" at bounding box center [219, 321] width 38 height 13
checkbox input "true"
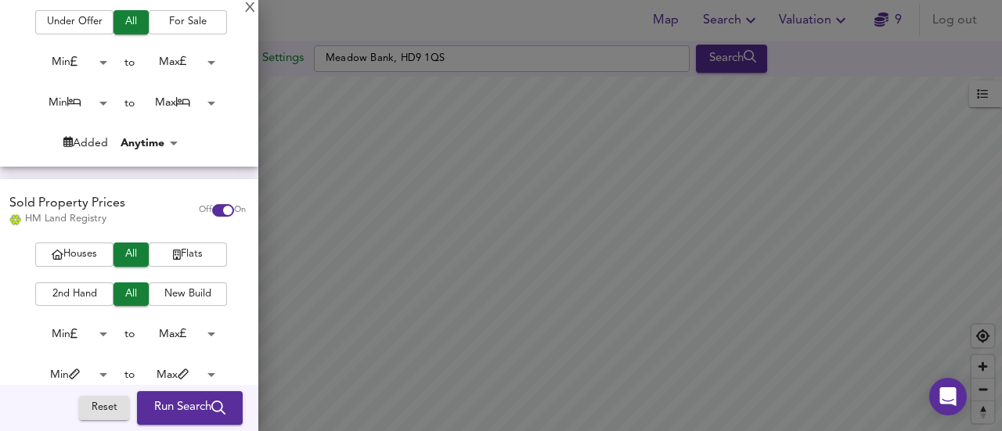
scroll to position [237, 0]
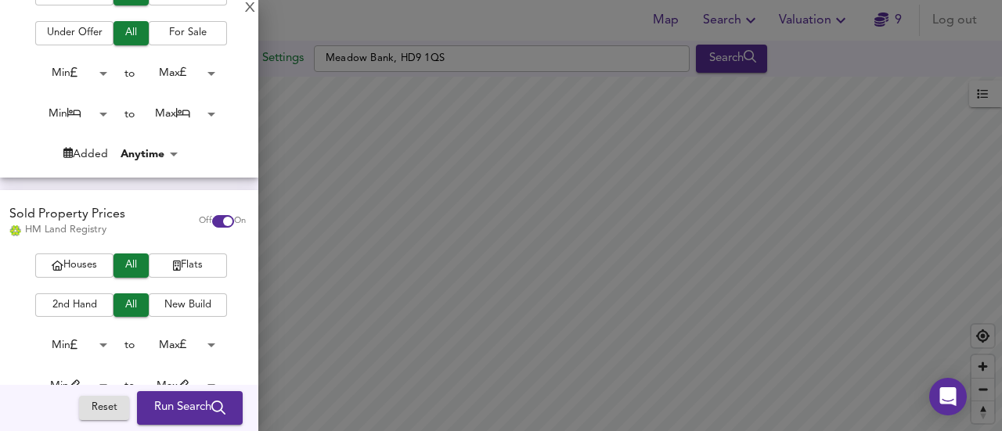
click at [652, 49] on div at bounding box center [501, 215] width 1002 height 431
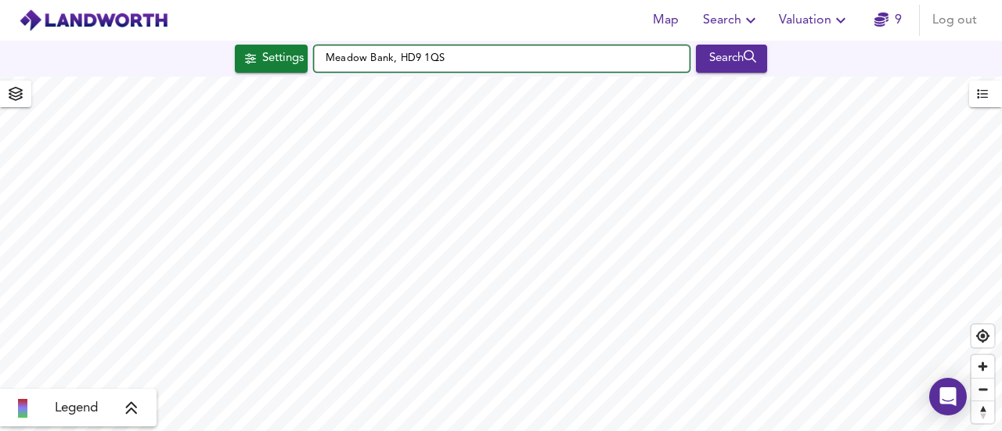
click at [557, 56] on input "Meadow Bank, HD9 1QS" at bounding box center [502, 58] width 376 height 27
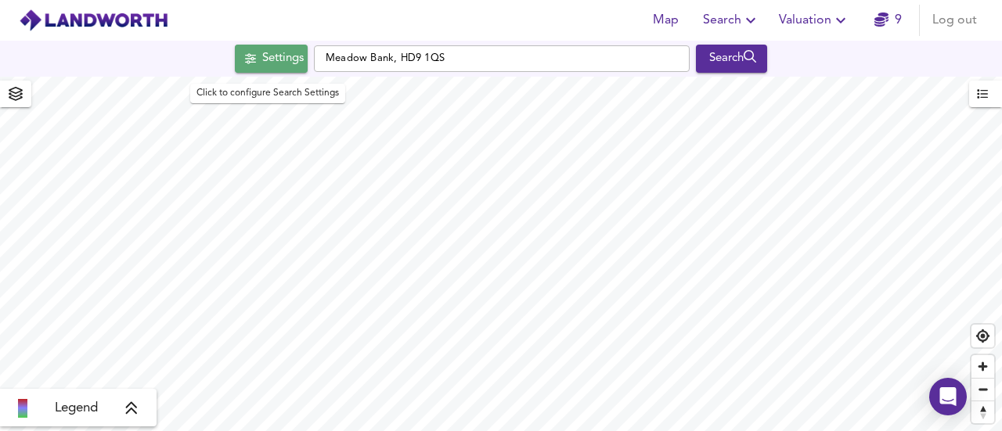
click at [285, 52] on div "Settings" at bounding box center [282, 59] width 41 height 20
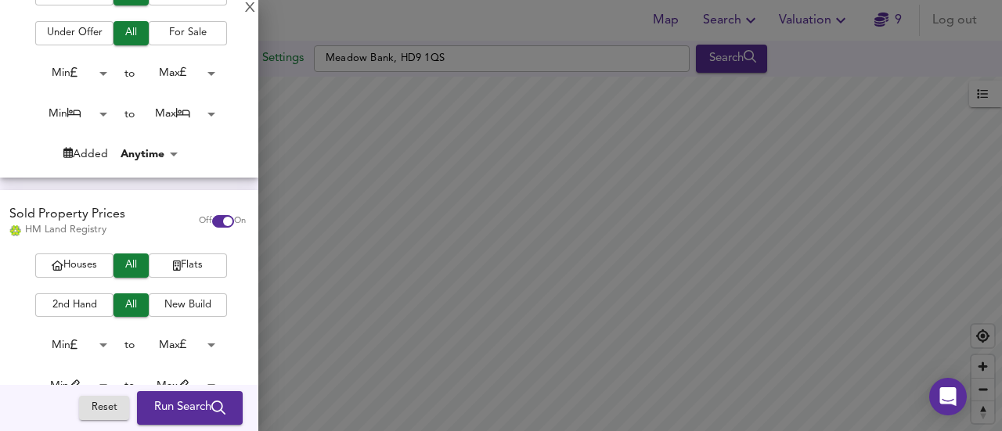
click at [463, 59] on div at bounding box center [501, 215] width 1002 height 431
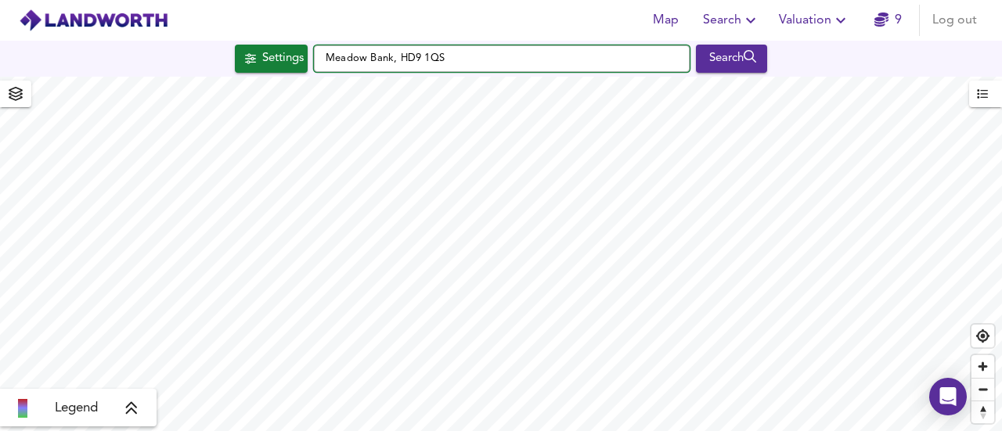
click at [463, 59] on input "Meadow Bank, HD9 1QS" at bounding box center [502, 58] width 376 height 27
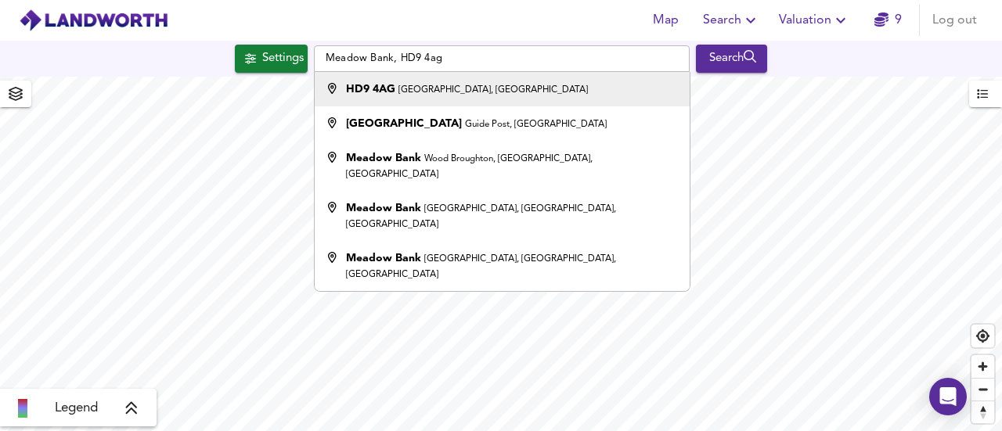
click at [464, 85] on small "Huddersfield Road, Meltham, Holmfirth" at bounding box center [492, 89] width 189 height 9
type input "Huddersfield Road, Meltham, Holmfirth HD9 4AG"
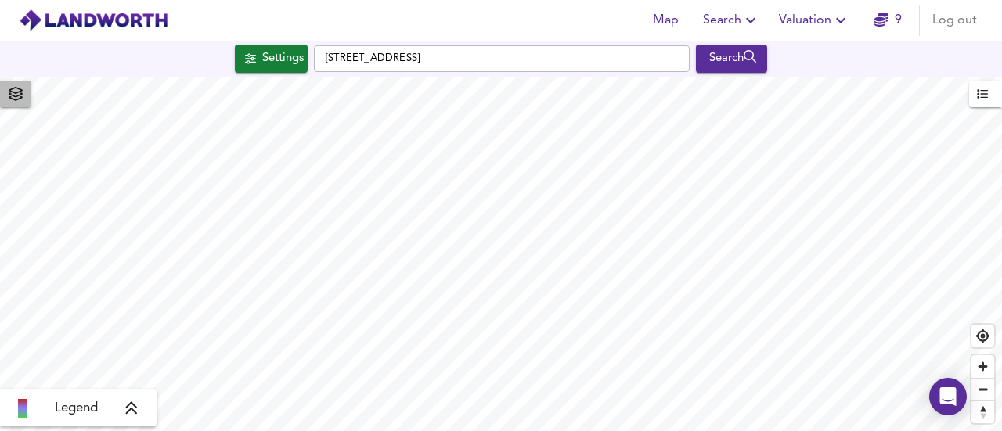
click at [29, 102] on button "button" at bounding box center [15, 94] width 31 height 27
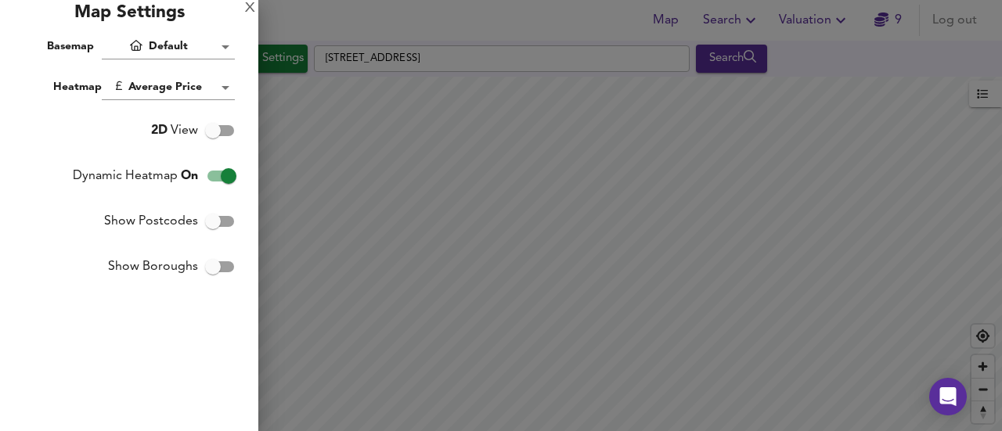
click at [298, 106] on div at bounding box center [501, 215] width 1002 height 431
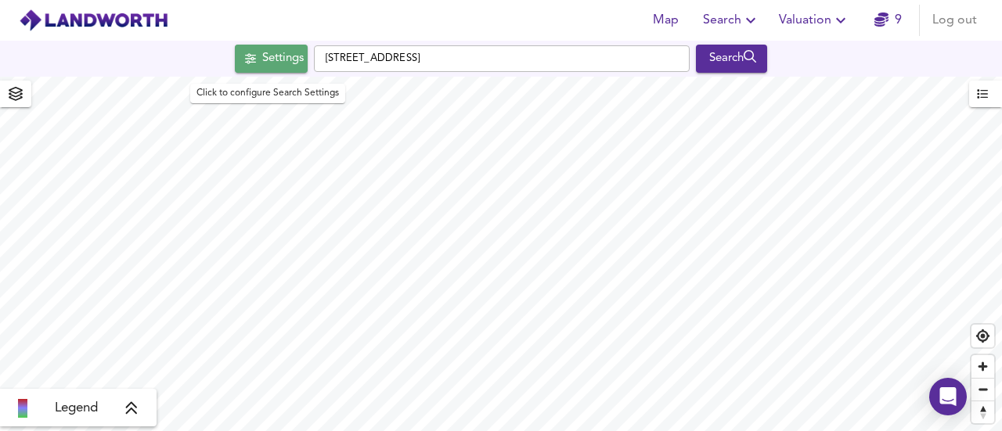
click at [274, 62] on div "Settings" at bounding box center [282, 59] width 41 height 20
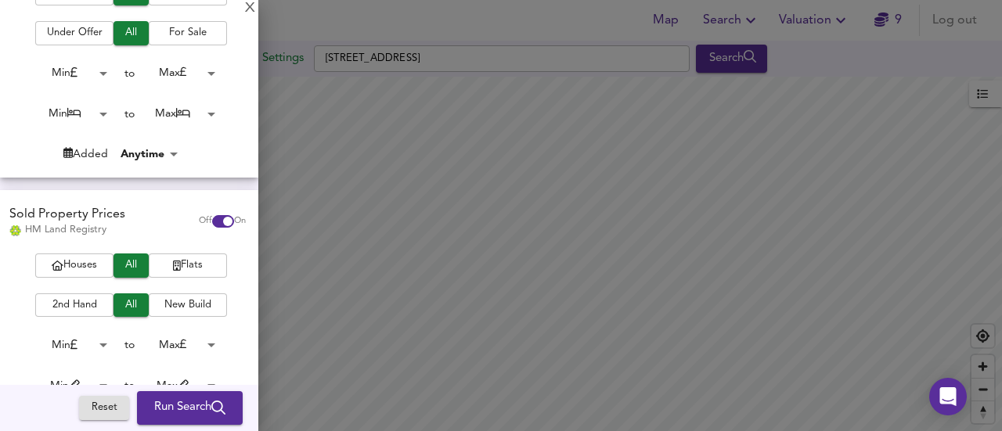
drag, startPoint x: 250, startPoint y: 124, endPoint x: 243, endPoint y: 65, distance: 59.9
click at [243, 65] on div "Houses All Flats 2nd Hand All New Build Under Offer All For Sale Min 0 to Max 2…" at bounding box center [129, 51] width 258 height 220
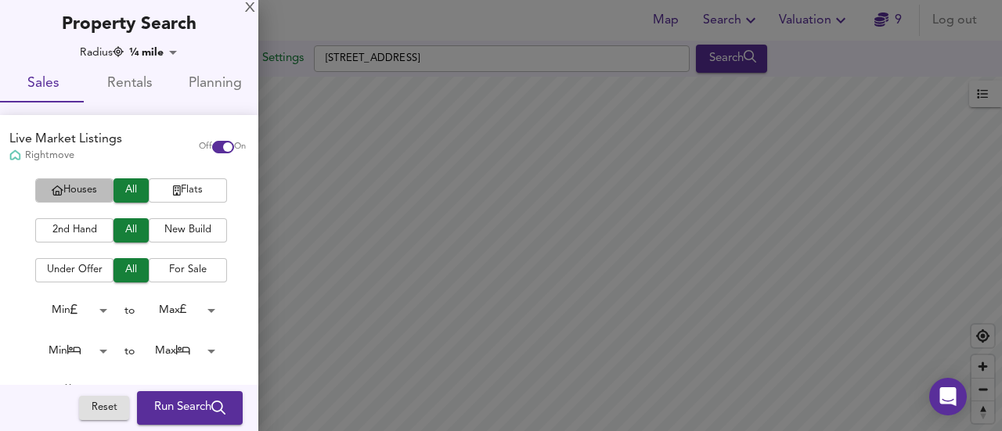
click at [72, 197] on span "Houses" at bounding box center [74, 191] width 63 height 18
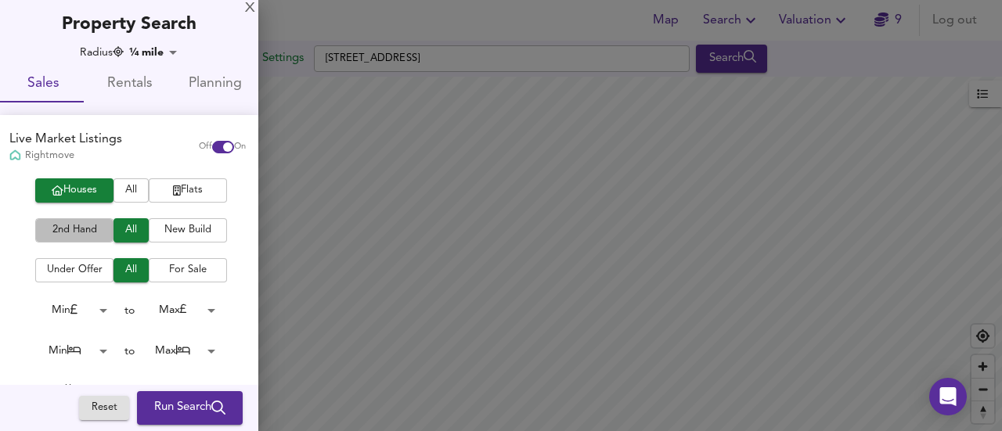
click at [65, 225] on span "2nd Hand" at bounding box center [74, 231] width 63 height 18
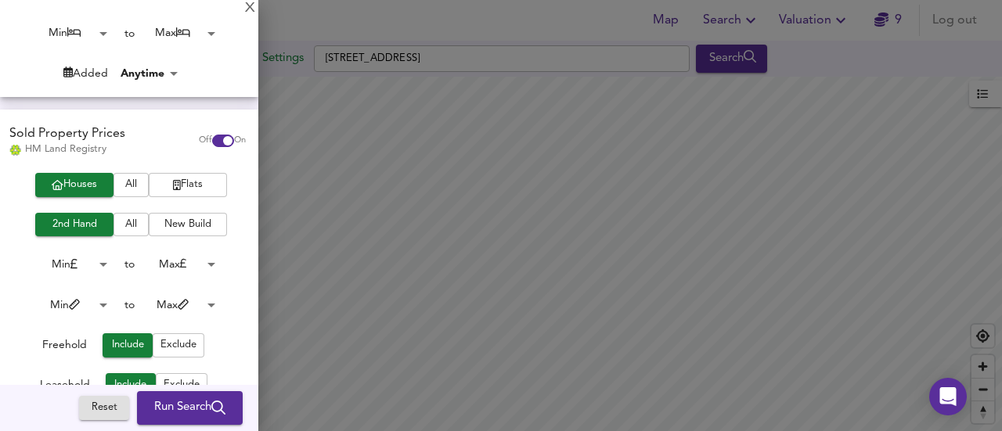
scroll to position [319, 0]
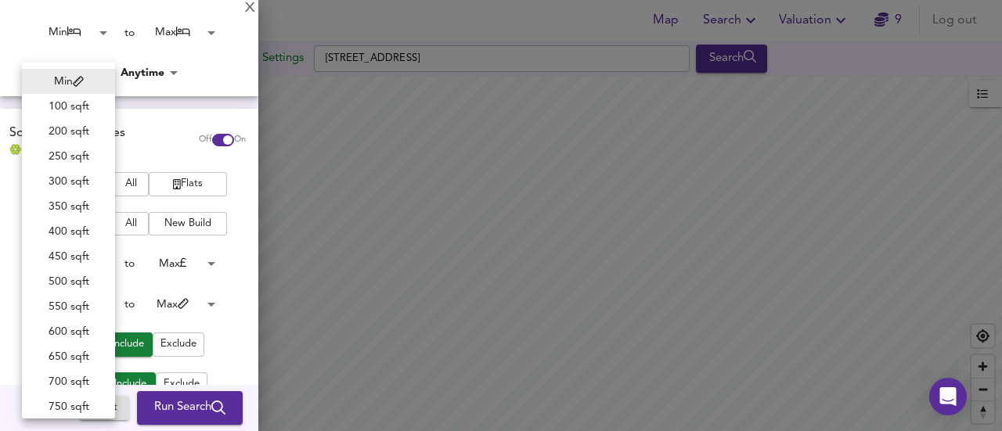
click at [88, 302] on body "Map Search Valuation 9 Log out Settings Huddersfield Road, Meltham, Holmfirth H…" at bounding box center [501, 215] width 1002 height 431
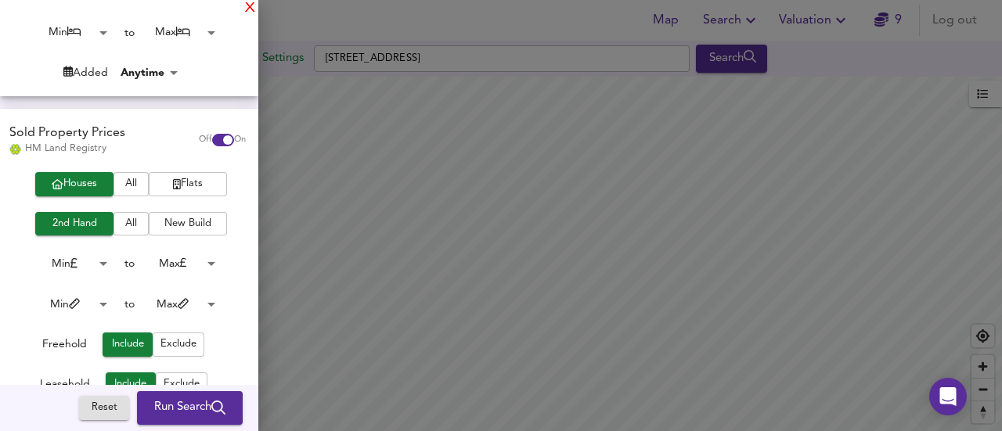
click at [255, 4] on div "X" at bounding box center [250, 8] width 10 height 11
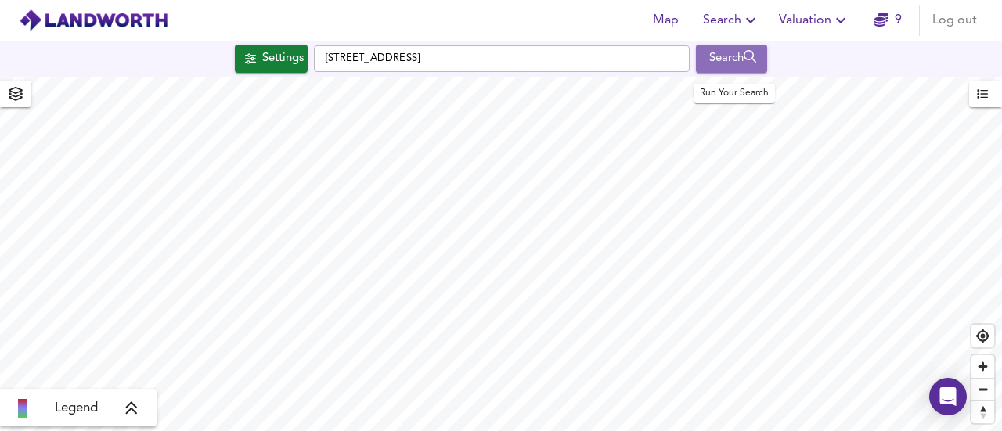
click at [726, 73] on button "Search" at bounding box center [731, 59] width 71 height 28
click at [727, 59] on div "Search" at bounding box center [731, 59] width 63 height 20
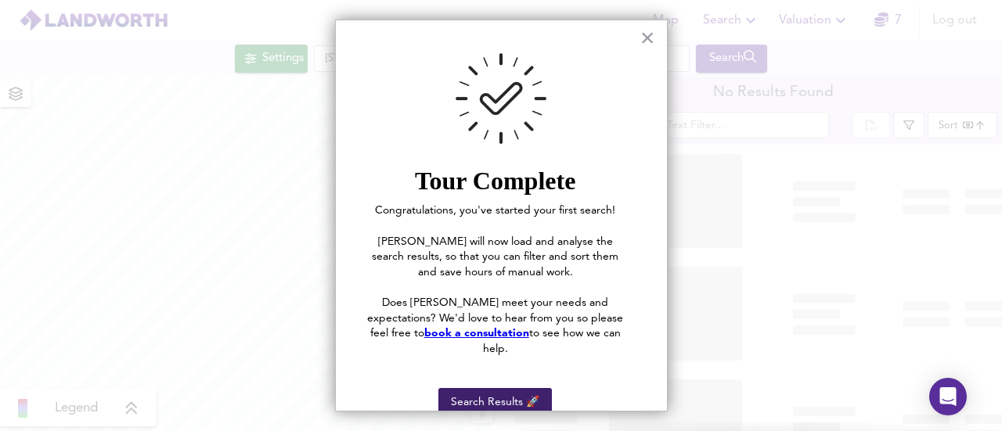
click at [514, 405] on button "Search Results 🚀" at bounding box center [495, 402] width 114 height 28
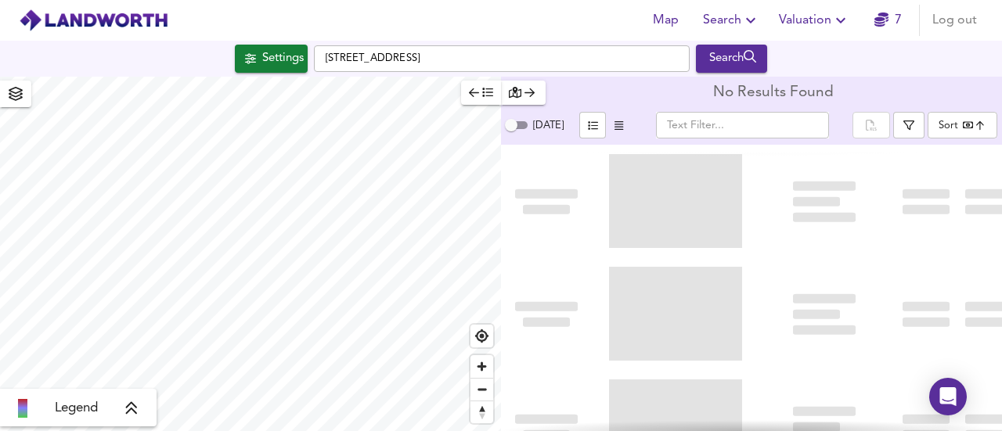
click at [131, 411] on icon at bounding box center [131, 409] width 14 height 16
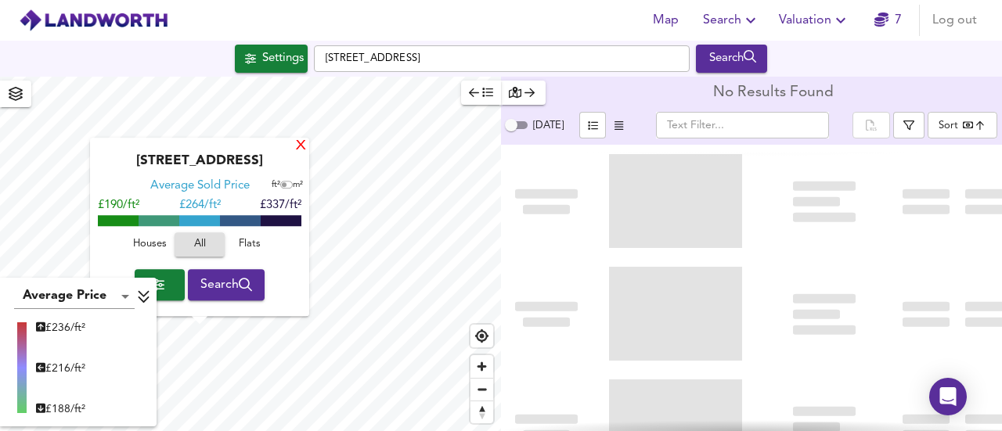
click at [301, 143] on div "X" at bounding box center [300, 146] width 13 height 15
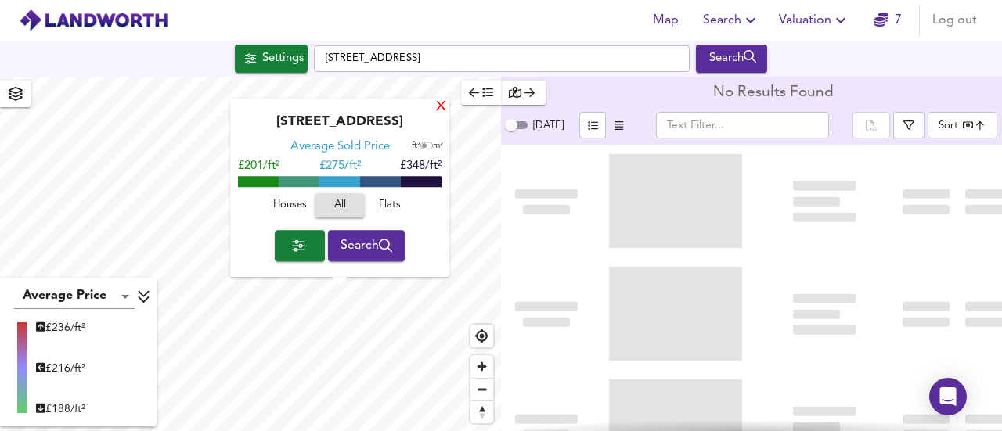
click at [438, 104] on div "X" at bounding box center [441, 107] width 13 height 15
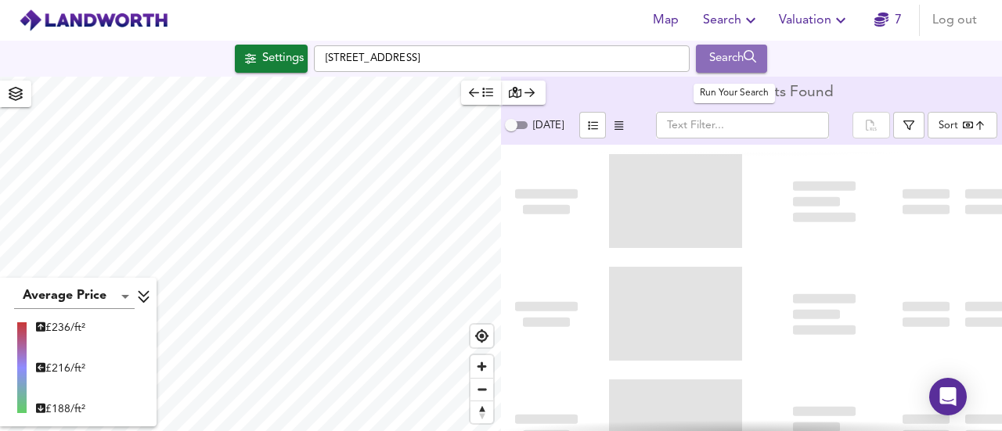
click at [755, 50] on div "Search" at bounding box center [731, 59] width 63 height 20
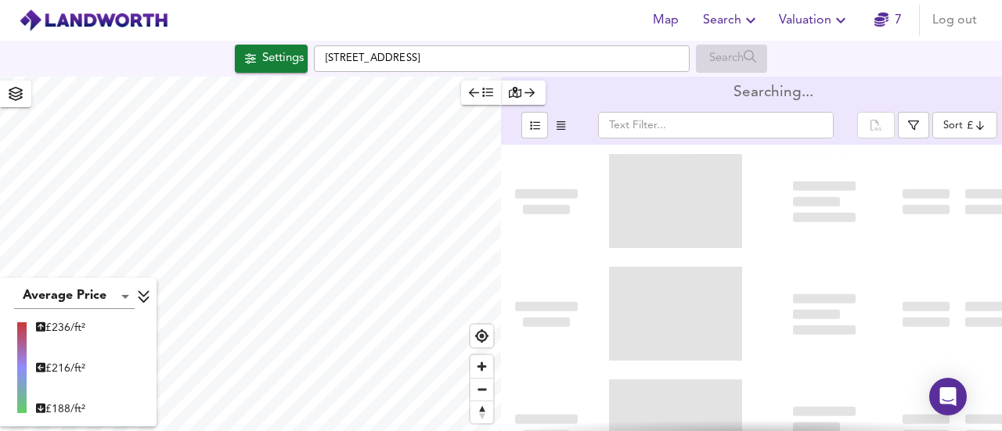
type input "bestdeal"
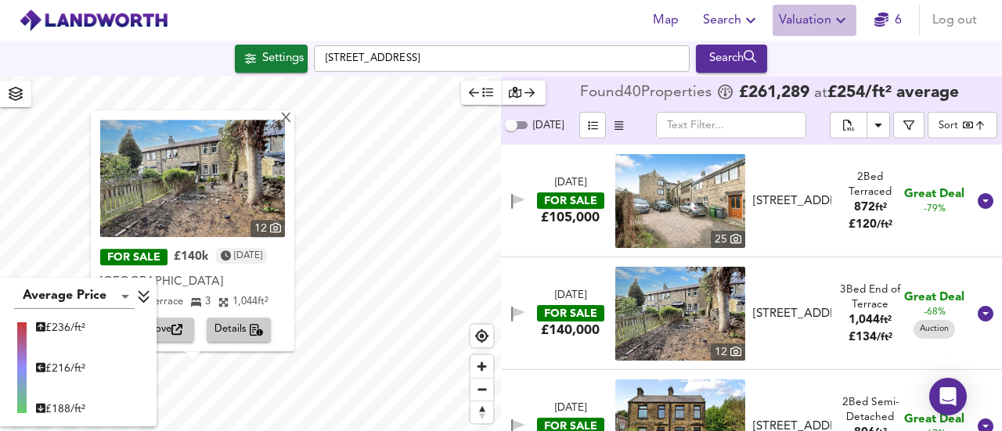
click at [807, 18] on span "Valuation" at bounding box center [814, 20] width 71 height 22
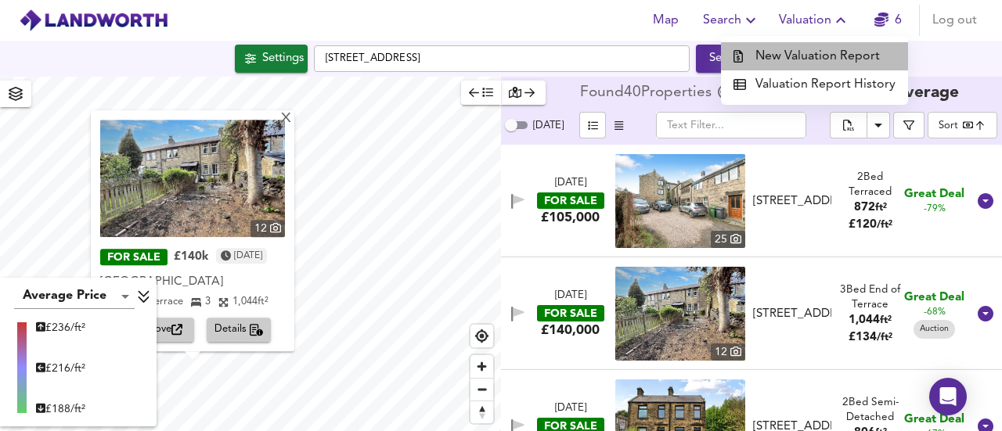
click at [819, 56] on li "New Valuation Report" at bounding box center [814, 56] width 187 height 28
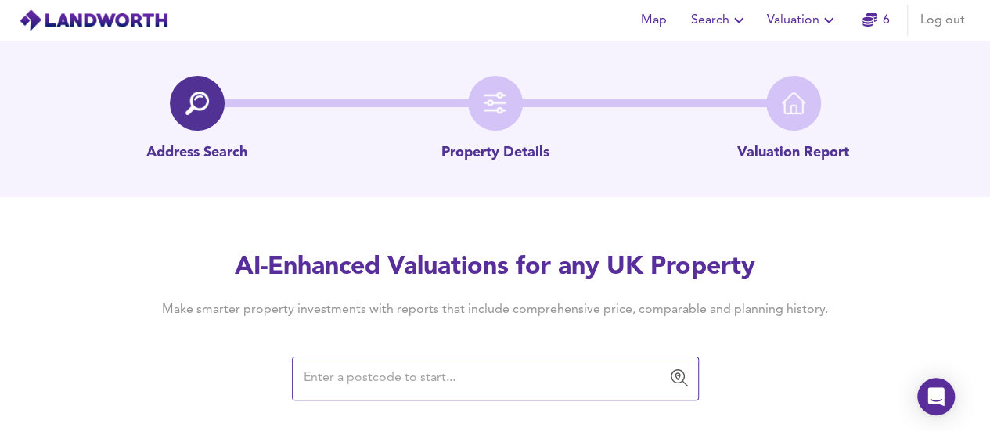
click at [404, 377] on input "text" at bounding box center [484, 379] width 370 height 30
type input "9"
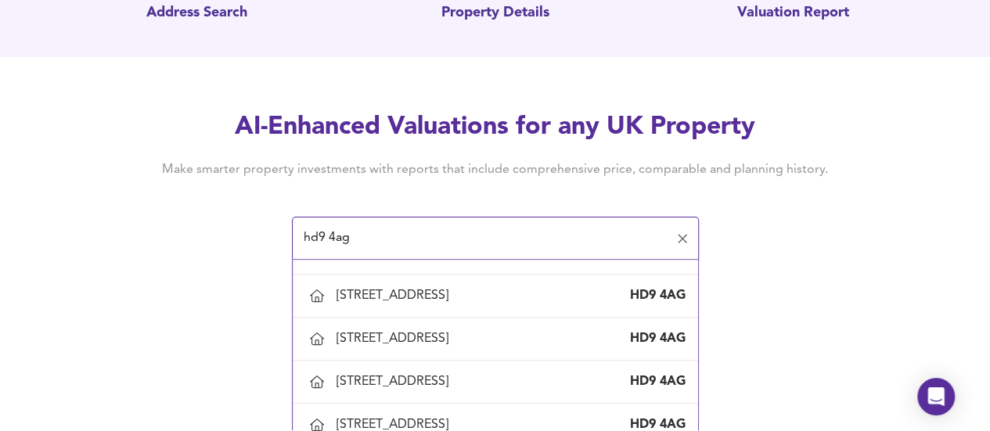
scroll to position [219, 0]
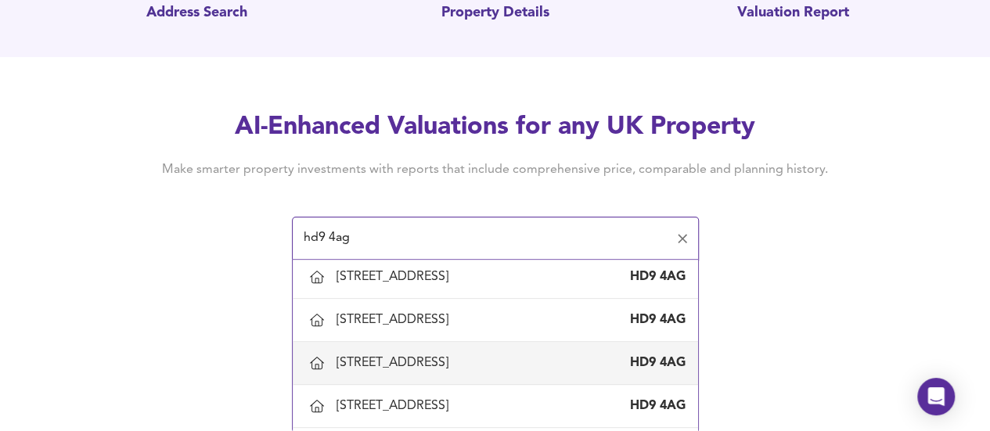
click at [587, 358] on div "48 Huddersfield Road, Holmfirth, Kirklees HD9 4AG" at bounding box center [511, 363] width 349 height 17
type input "48 Huddersfield Road, Holmfirth, Kirklees"
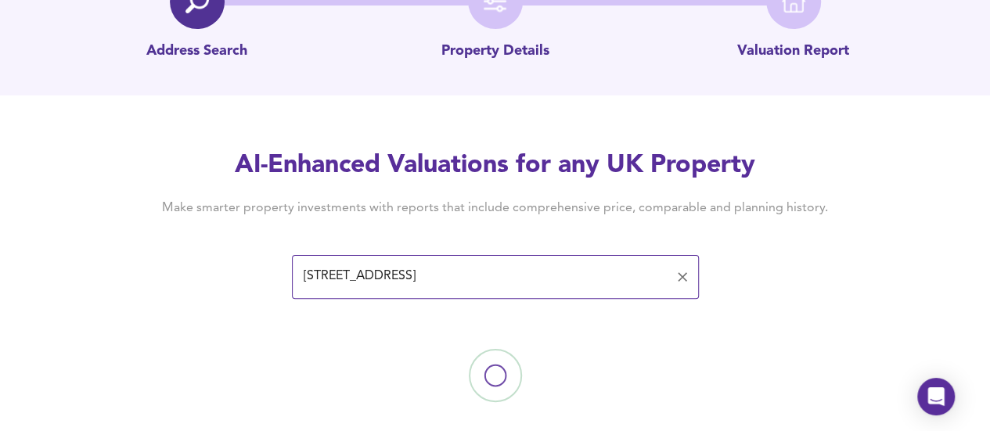
scroll to position [124, 0]
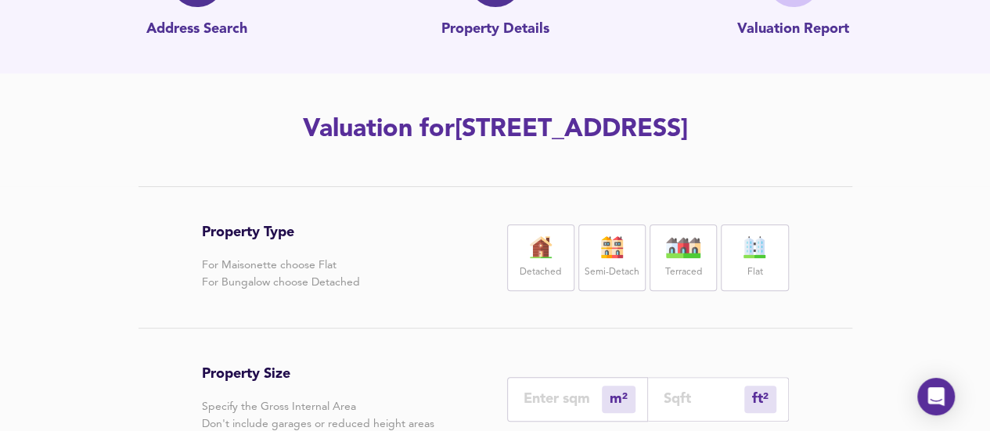
click at [695, 270] on label "Terraced" at bounding box center [683, 273] width 37 height 20
drag, startPoint x: 988, startPoint y: 225, endPoint x: 992, endPoint y: 300, distance: 75.3
click at [990, 300] on html "Map Search Valuation 6 Log out Address Search Property Details Valuation Report…" at bounding box center [495, 91] width 990 height 431
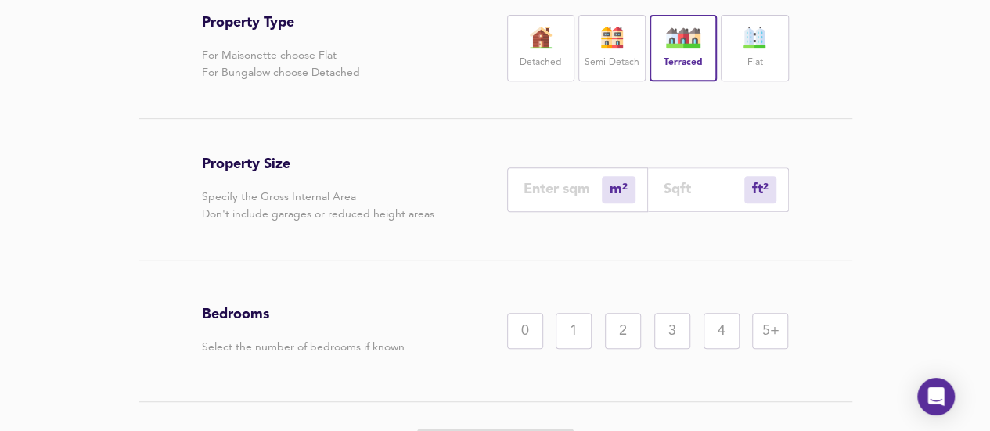
scroll to position [335, 0]
click at [672, 330] on div "3" at bounding box center [672, 330] width 36 height 36
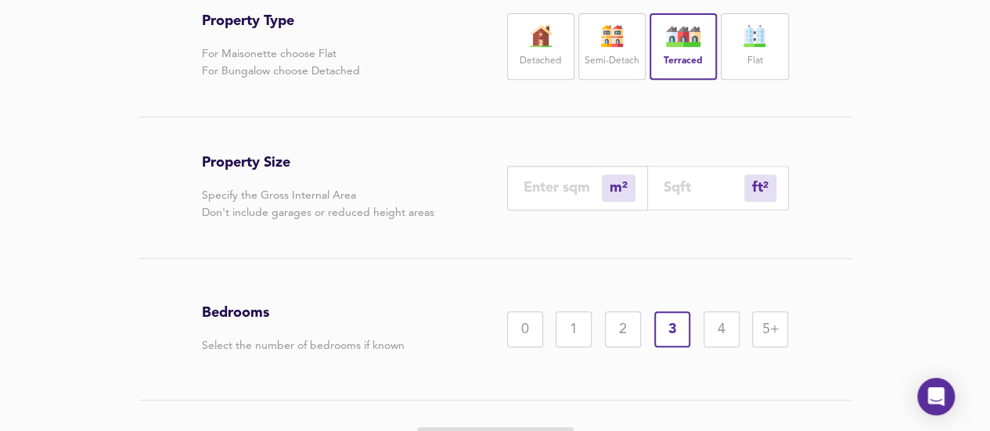
click at [684, 184] on input "number" at bounding box center [704, 187] width 81 height 16
type input "0"
type input "1"
type input "11"
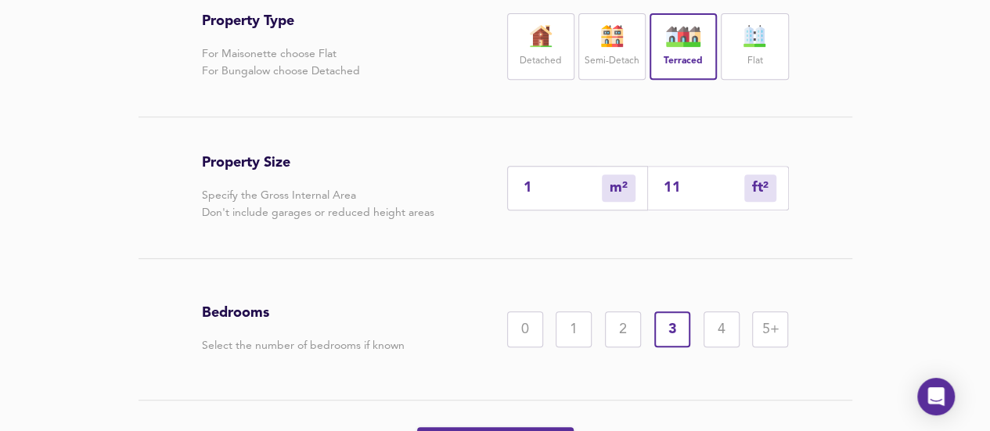
type input "10"
type input "110"
type input "102"
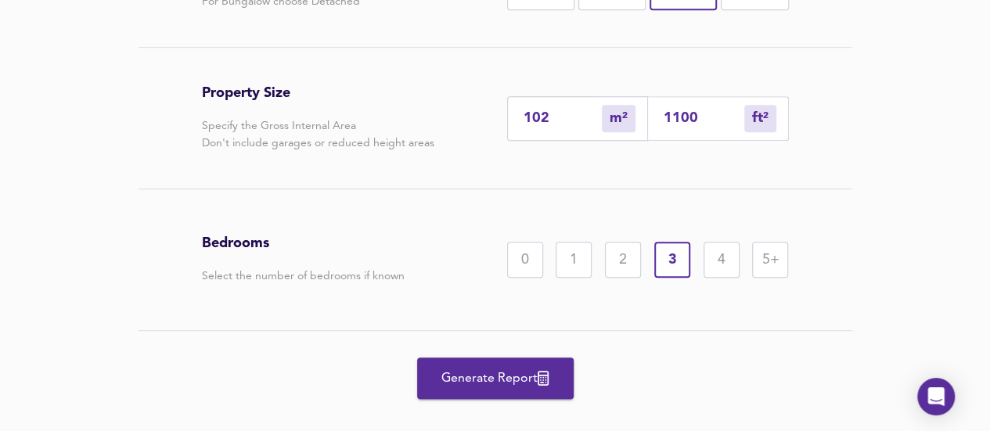
scroll to position [431, 0]
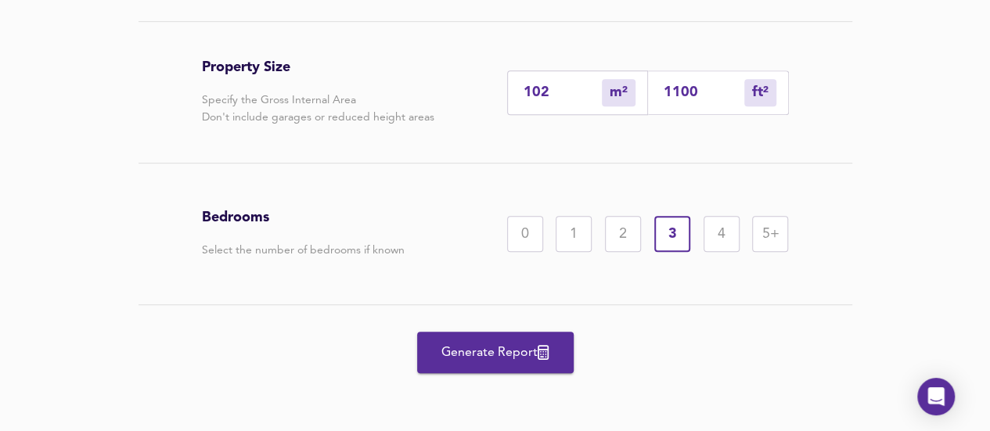
type input "1100"
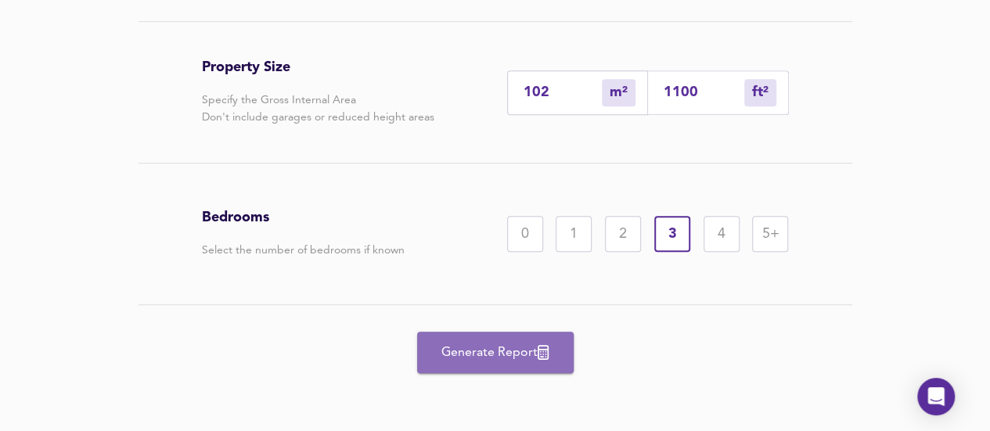
click at [535, 358] on span "Generate Report" at bounding box center [495, 353] width 125 height 22
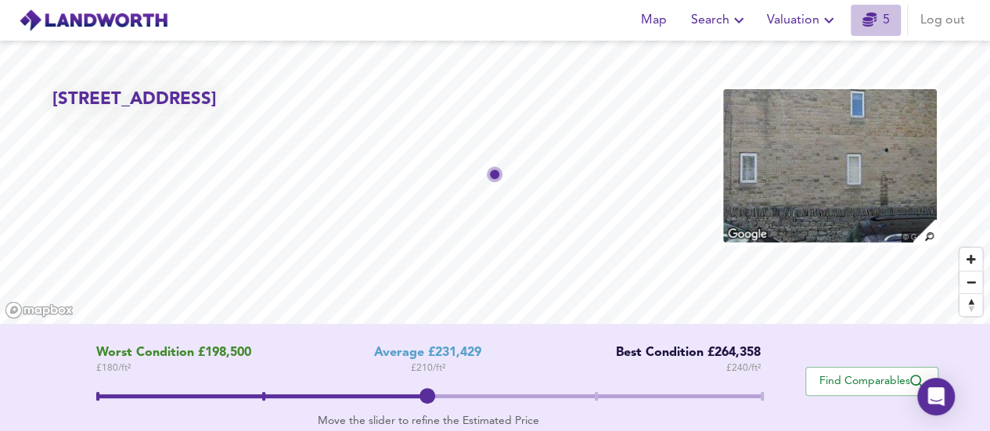
click at [873, 27] on icon "button" at bounding box center [870, 20] width 14 height 14
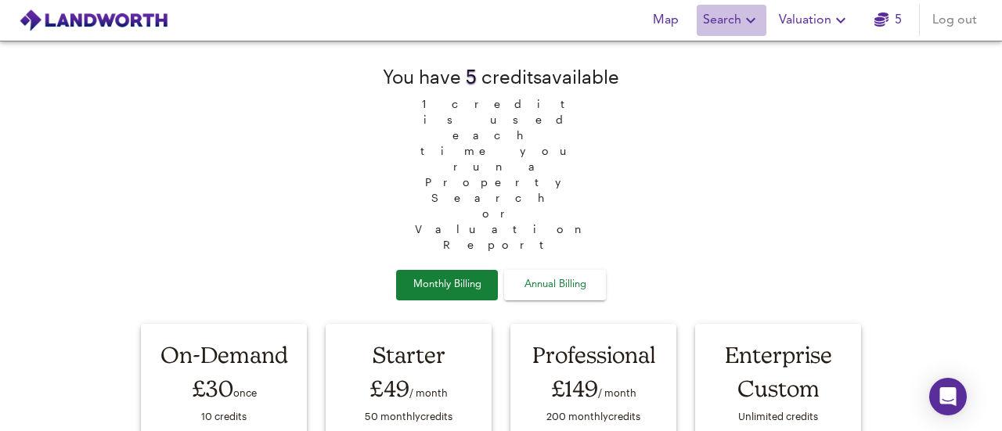
click at [728, 16] on span "Search" at bounding box center [731, 20] width 57 height 22
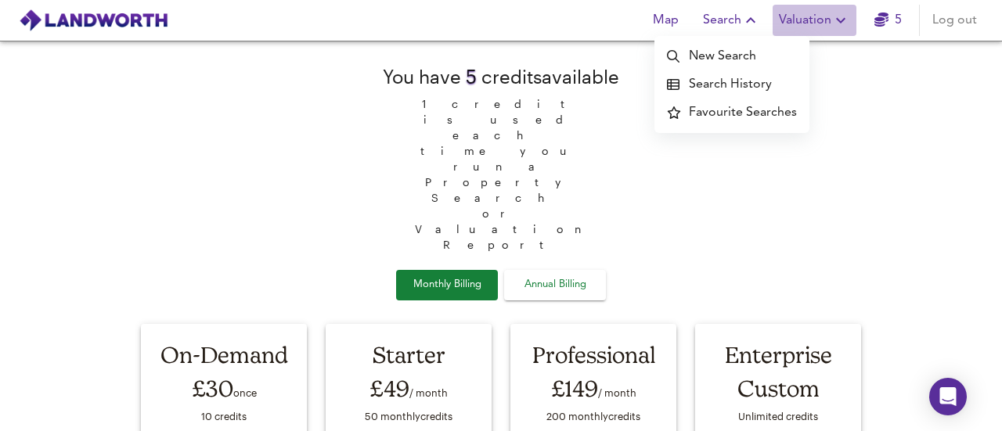
click at [811, 16] on span "Valuation" at bounding box center [814, 20] width 71 height 22
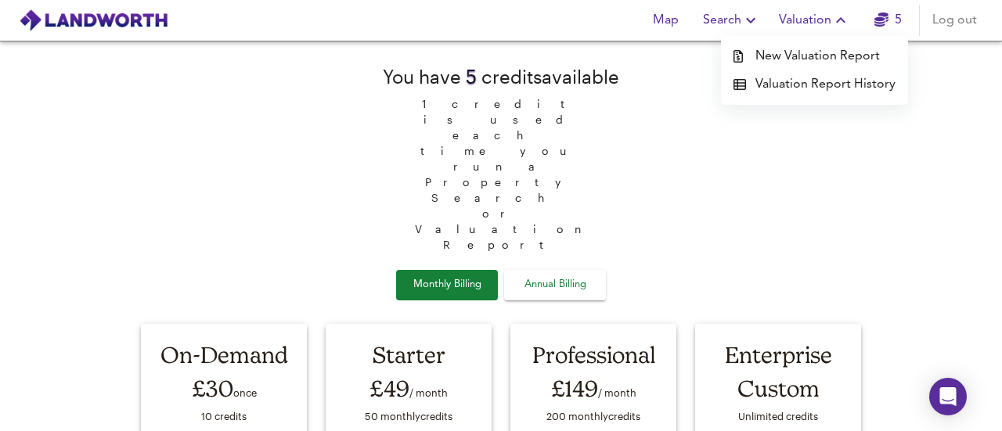
click at [288, 124] on div "You have 5 credit s available 1 credit is used each time you run a Property Sea…" at bounding box center [501, 340] width 739 height 599
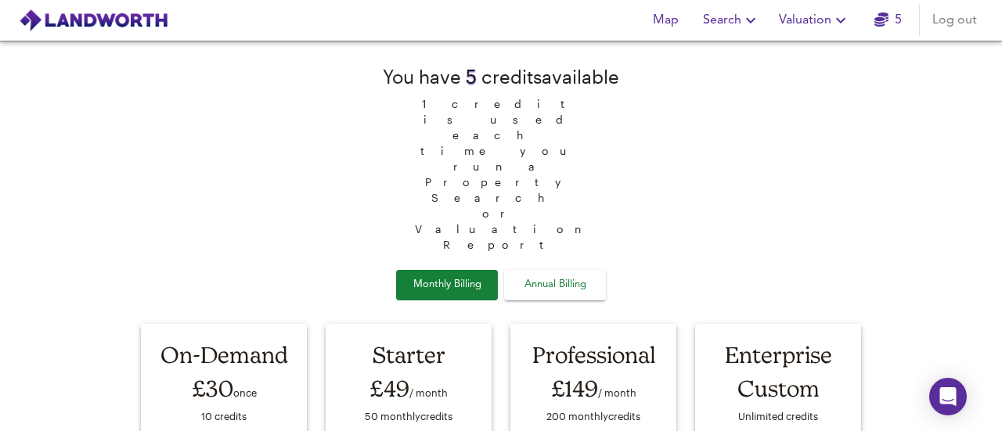
click at [575, 176] on div "You have 5 credit s available 1 credit is used each time you run a Property Sea…" at bounding box center [501, 340] width 739 height 599
click at [565, 276] on span "Annual Billing" at bounding box center [555, 285] width 78 height 18
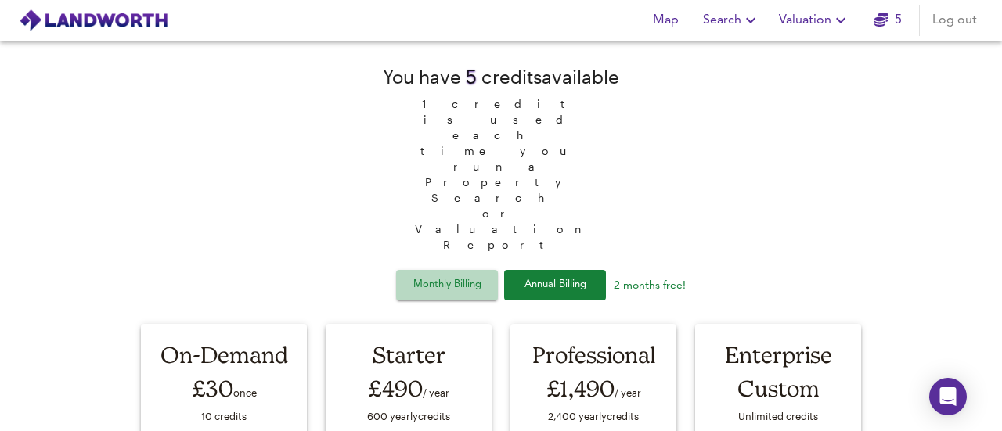
click at [452, 276] on span "Monthly Billing" at bounding box center [447, 285] width 78 height 18
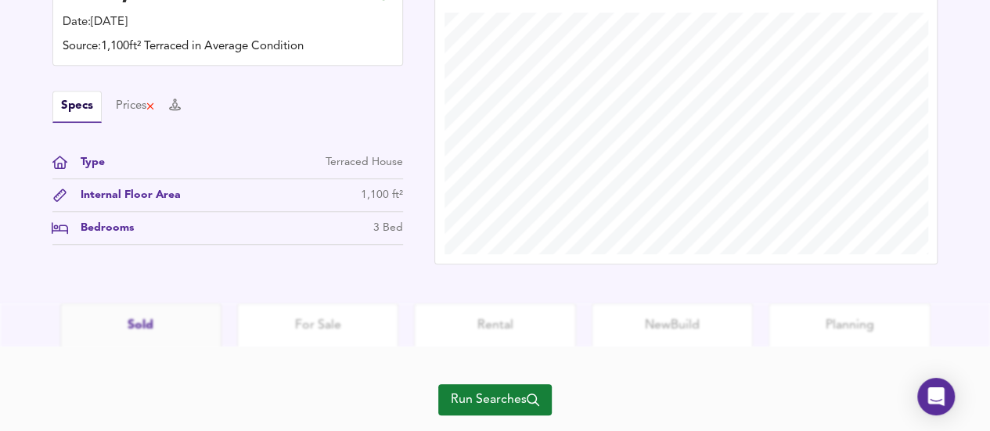
scroll to position [550, 0]
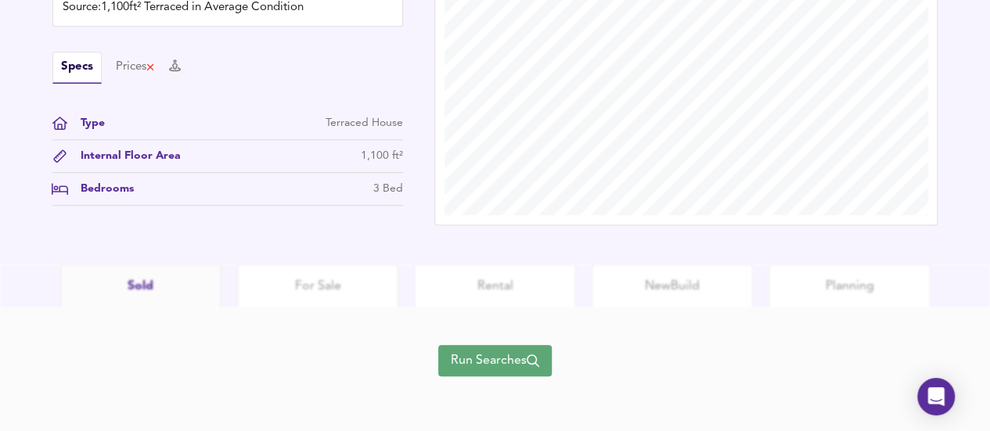
click at [463, 362] on span "Run Searches" at bounding box center [495, 361] width 88 height 22
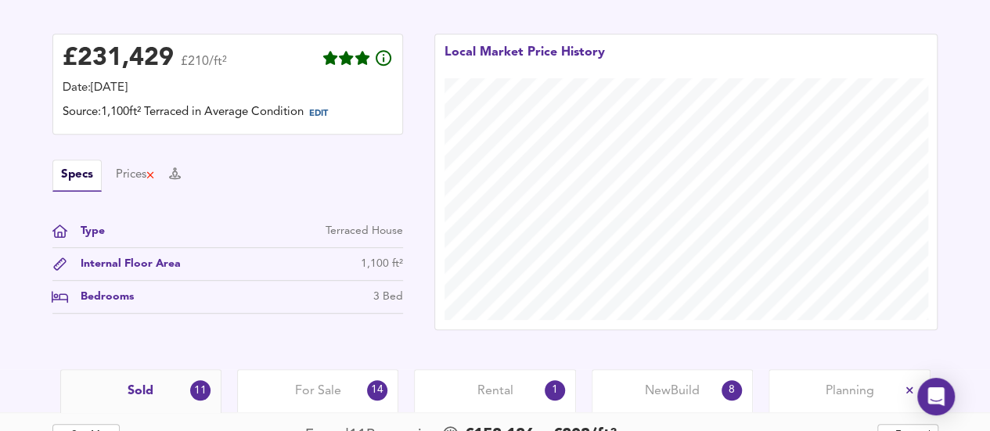
scroll to position [368, 0]
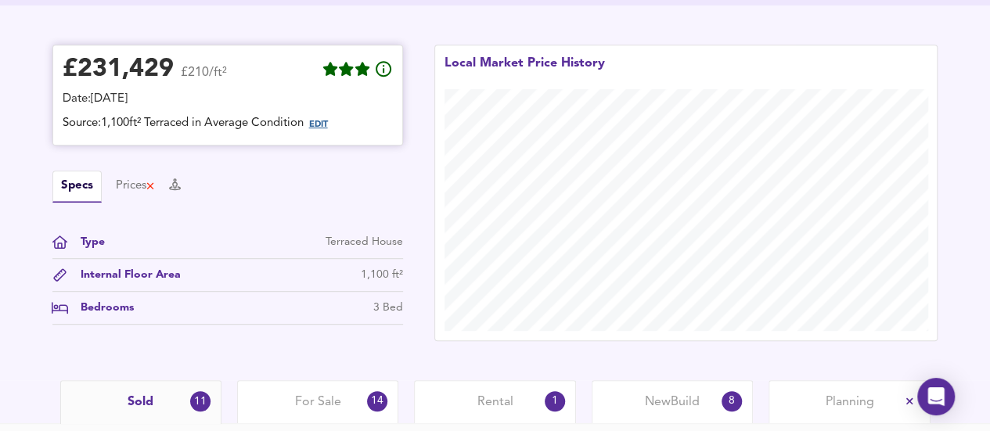
click at [323, 126] on span "EDIT" at bounding box center [318, 125] width 19 height 9
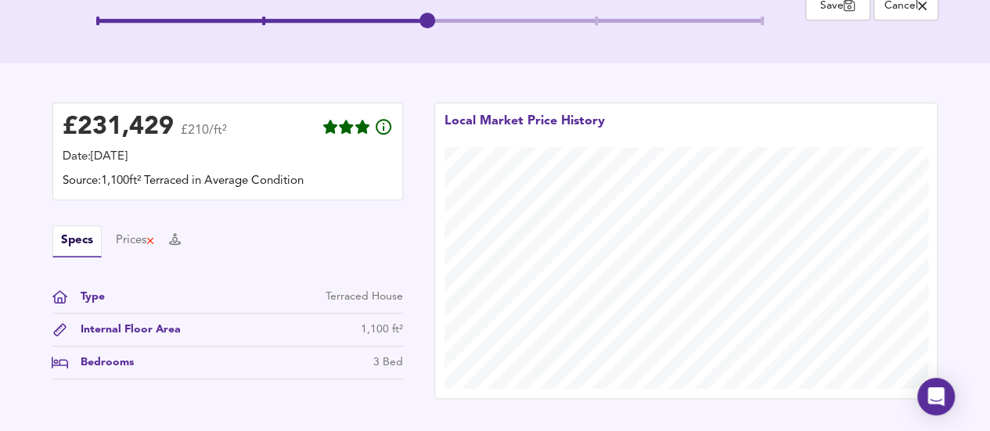
scroll to position [384, 0]
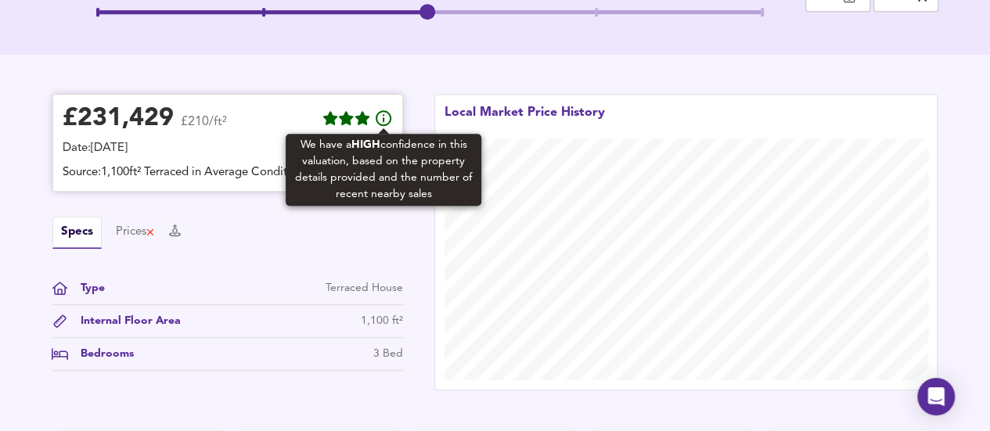
click at [385, 121] on icon at bounding box center [383, 118] width 19 height 19
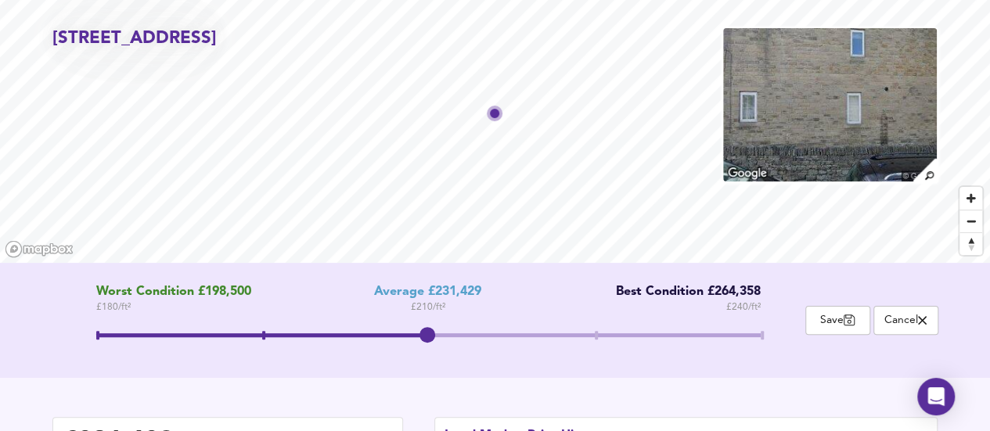
scroll to position [50, 0]
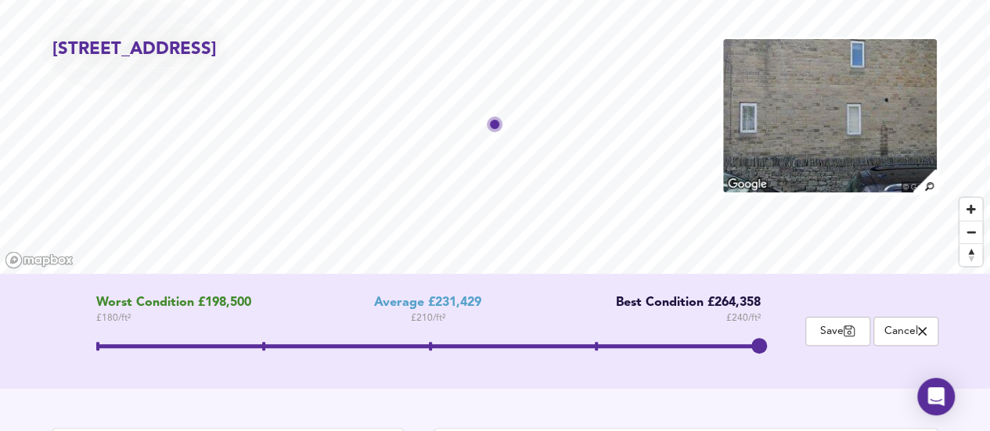
click at [761, 347] on span at bounding box center [428, 348] width 665 height 28
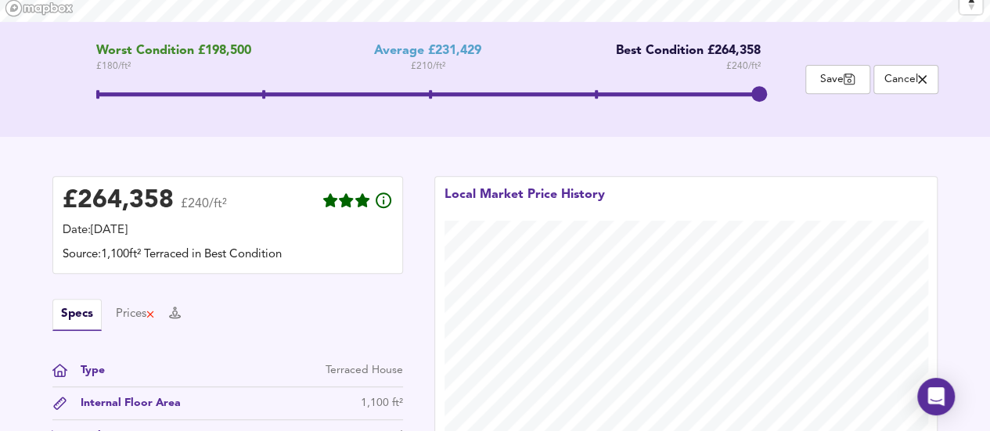
scroll to position [308, 0]
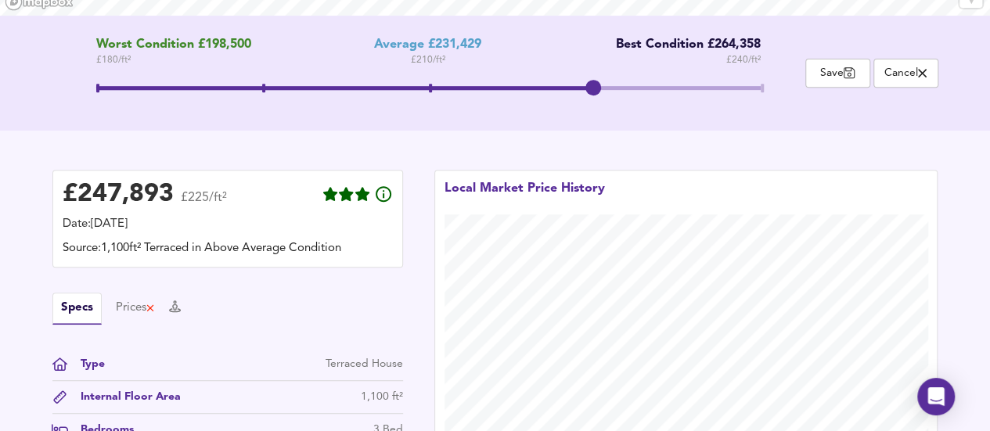
click at [595, 88] on span at bounding box center [428, 90] width 665 height 28
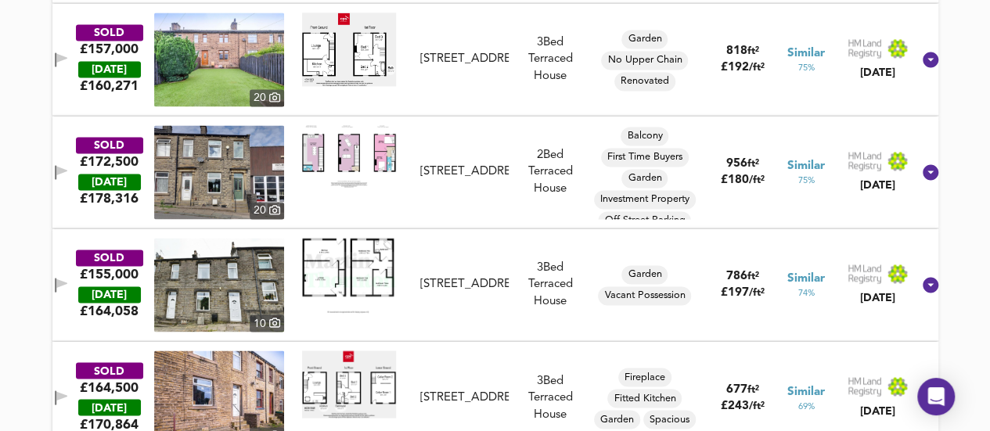
scroll to position [1239, 0]
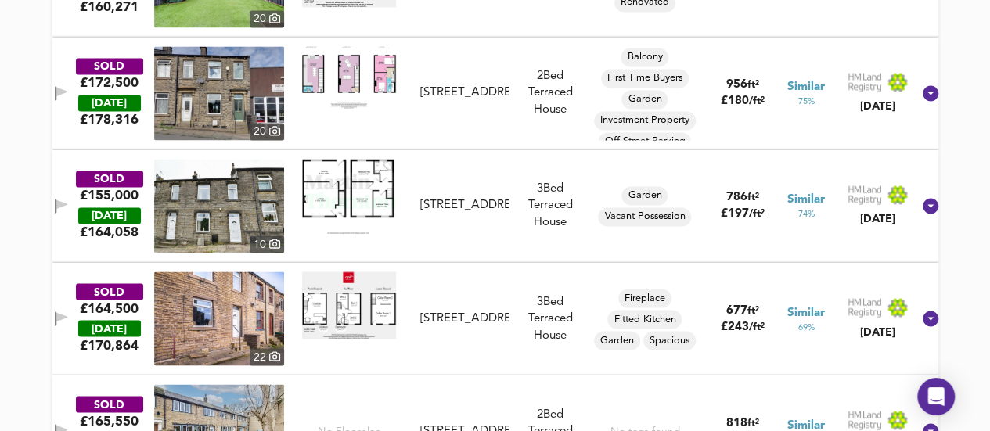
click at [360, 314] on img at bounding box center [349, 305] width 94 height 67
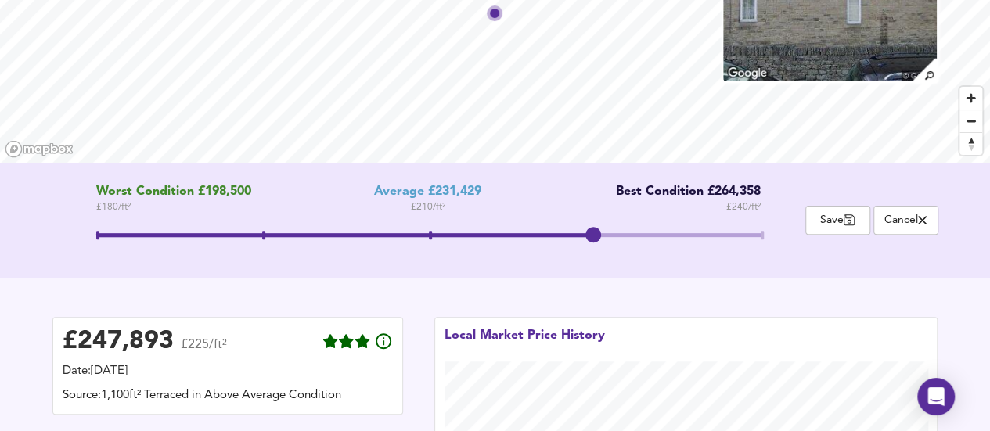
scroll to position [158, 0]
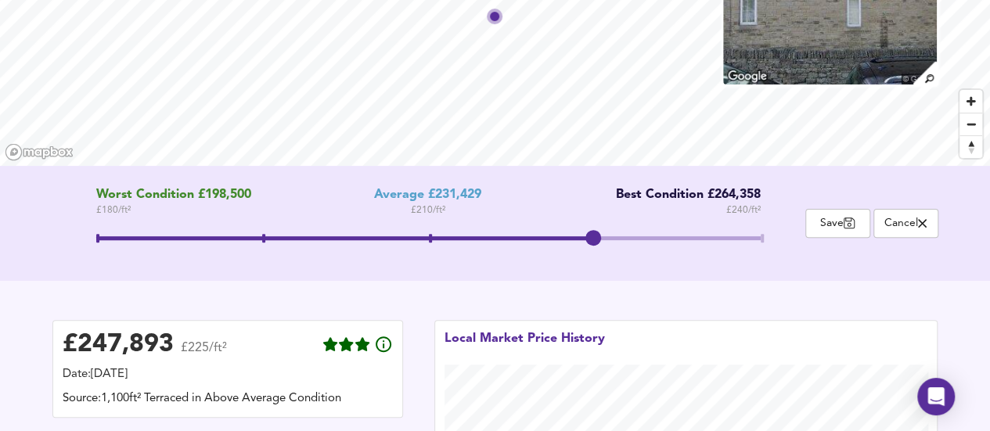
click at [431, 229] on span at bounding box center [428, 240] width 665 height 28
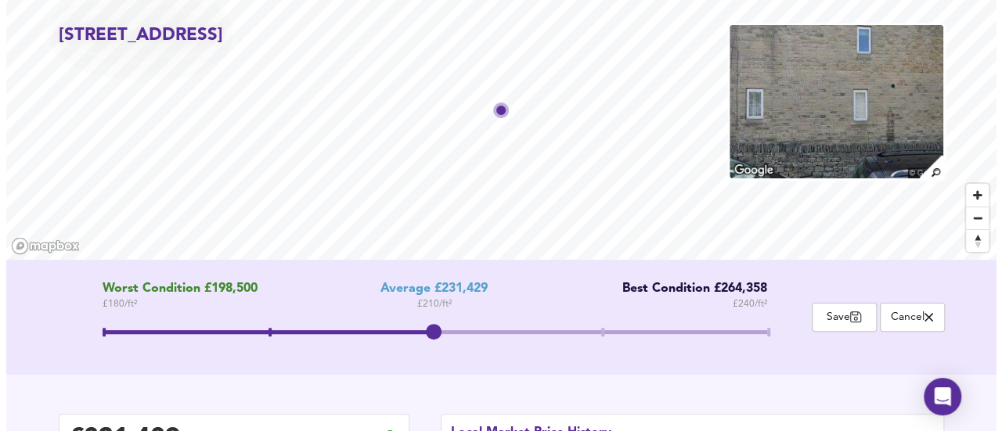
scroll to position [0, 0]
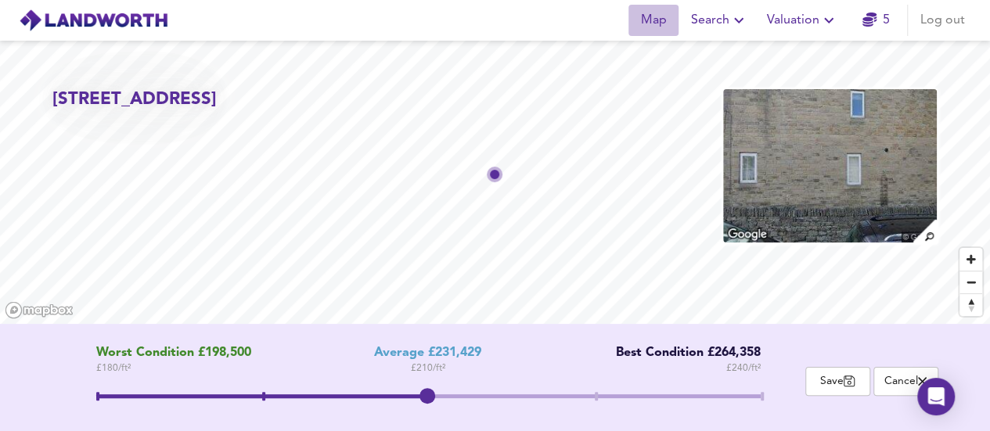
click at [640, 31] on button "Map" at bounding box center [654, 20] width 50 height 31
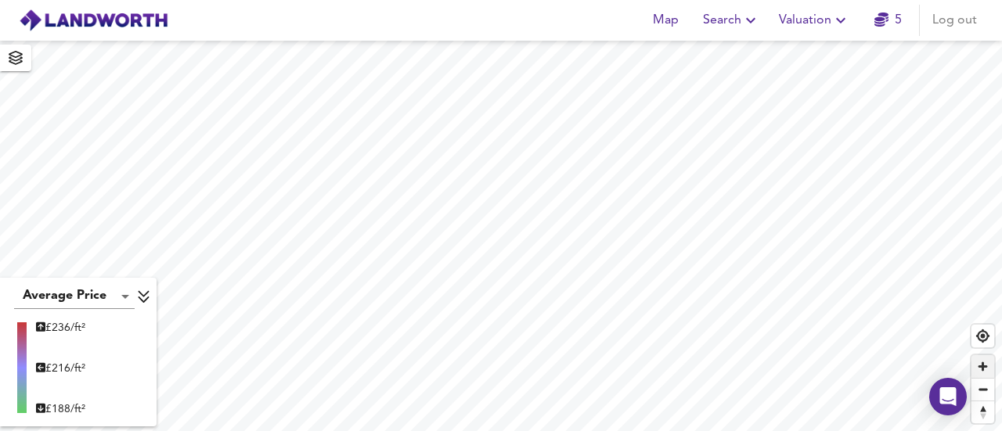
click at [990, 370] on span "Zoom in" at bounding box center [983, 366] width 23 height 23
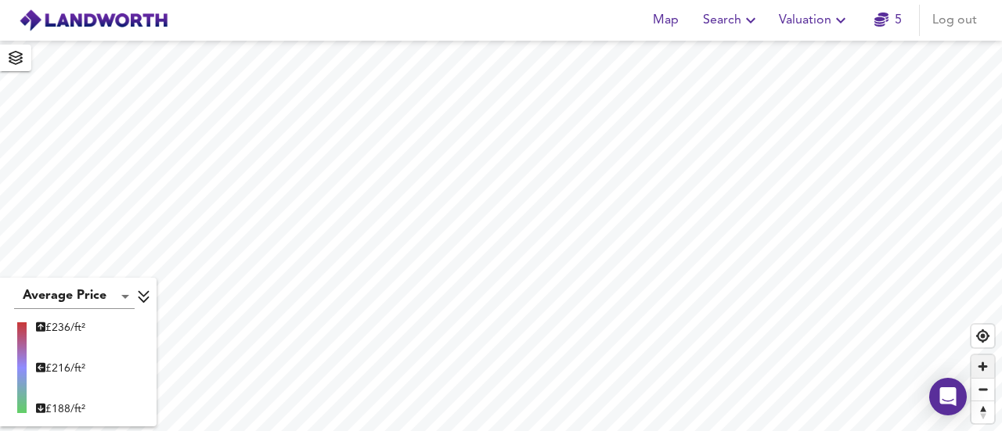
click at [990, 370] on span "Zoom in" at bounding box center [983, 366] width 23 height 23
click at [532, 431] on html "Map Search Valuation 5 Log out Average Price landworth £ 236/ft² £ 216/ft² £ 18…" at bounding box center [501, 215] width 1002 height 431
click at [982, 370] on span "Zoom in" at bounding box center [983, 366] width 23 height 23
click at [853, 431] on html "Map Search Valuation 5 Log out Average Price landworth £ 236/ft² £ 216/ft² £ 18…" at bounding box center [501, 215] width 1002 height 431
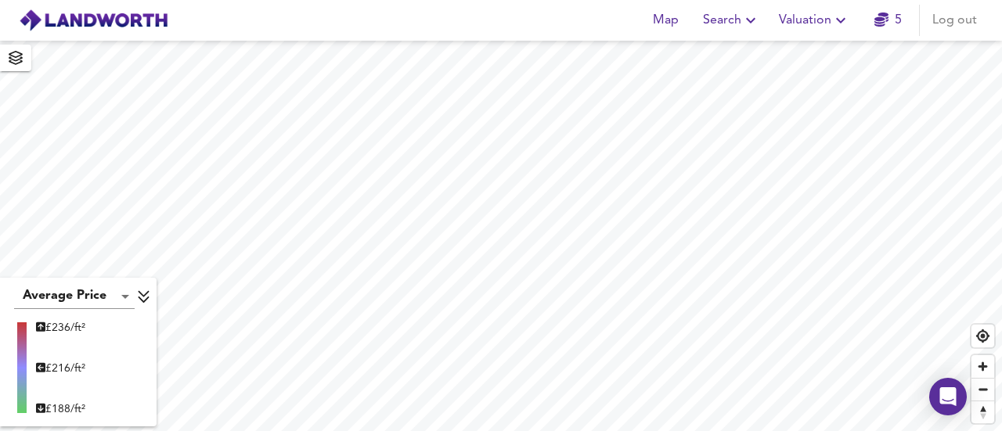
click at [564, 431] on html "Map Search Valuation 5 Log out Average Price landworth £ 236/ft² £ 216/ft² £ 18…" at bounding box center [501, 215] width 1002 height 431
click at [543, 431] on html "Map Search Valuation 5 Log out Average Price landworth £ 236/ft² £ 216/ft² £ 18…" at bounding box center [501, 215] width 1002 height 431
click at [608, 431] on html "Map Search Valuation 5 Log out Average Price landworth £ 236/ft² £ 216/ft² £ 18…" at bounding box center [501, 215] width 1002 height 431
click at [453, 431] on html "Map Search Valuation 5 Log out Average Price landworth £ 236/ft² £ 216/ft² £ 18…" at bounding box center [501, 215] width 1002 height 431
click at [376, 431] on html "Map Search Valuation 5 Log out Average Price landworth £ 236/ft² £ 216/ft² £ 18…" at bounding box center [501, 215] width 1002 height 431
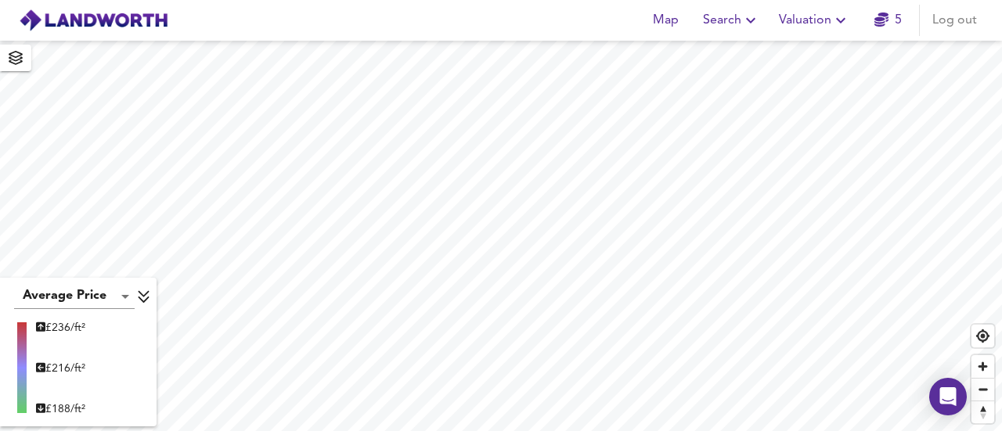
click at [332, 431] on html "Map Search Valuation 5 Log out Average Price landworth £ 236/ft² £ 216/ft² £ 18…" at bounding box center [501, 215] width 1002 height 431
click at [359, 431] on html "Map Search Valuation 5 Log out Average Price landworth £ 236/ft² £ 216/ft² £ 18…" at bounding box center [501, 215] width 1002 height 431
click at [988, 370] on span "Zoom in" at bounding box center [983, 366] width 23 height 23
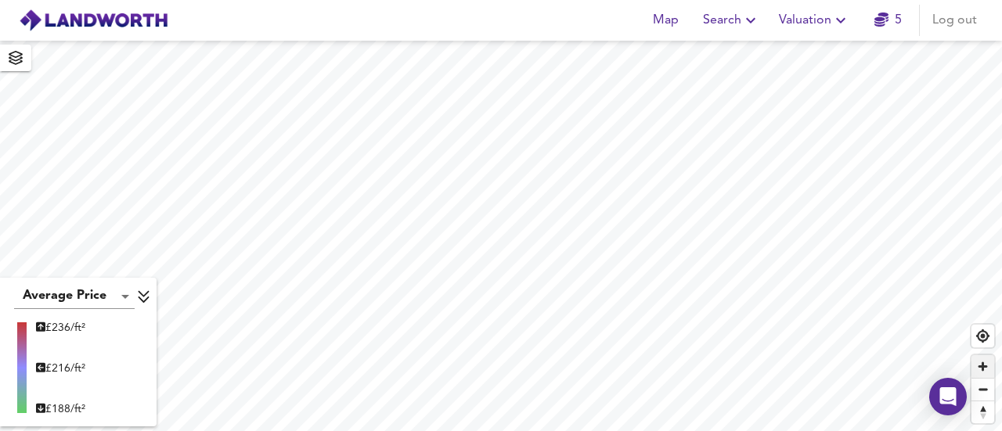
click at [986, 377] on span "Zoom in" at bounding box center [983, 366] width 23 height 23
click at [744, 29] on icon "button" at bounding box center [750, 20] width 19 height 19
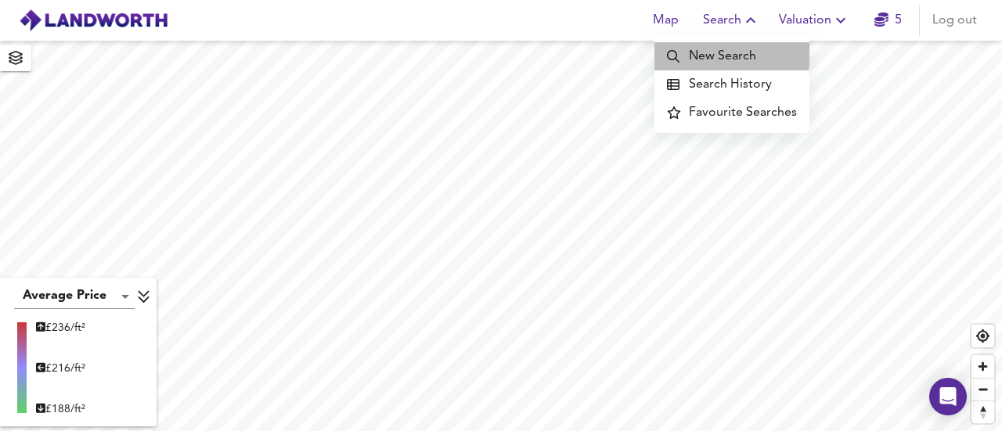
click at [730, 54] on li "New Search" at bounding box center [731, 56] width 155 height 28
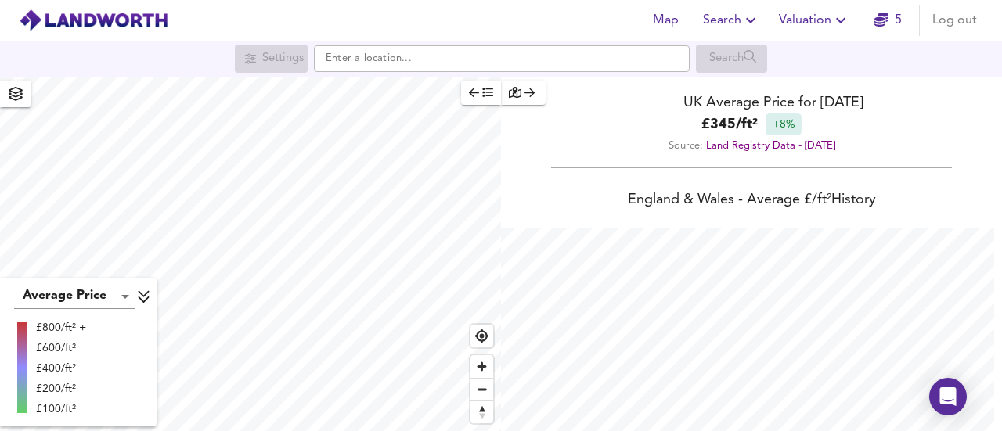
scroll to position [431, 1002]
click at [622, 60] on input "text" at bounding box center [502, 58] width 376 height 27
type input "[STREET_ADDRESS]"
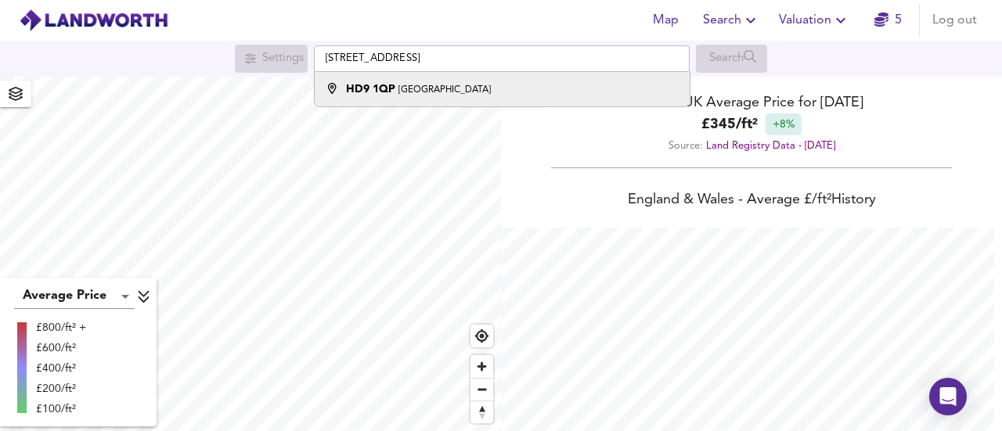
click at [582, 93] on div "HD9 [STREET_ADDRESS]" at bounding box center [498, 89] width 359 height 16
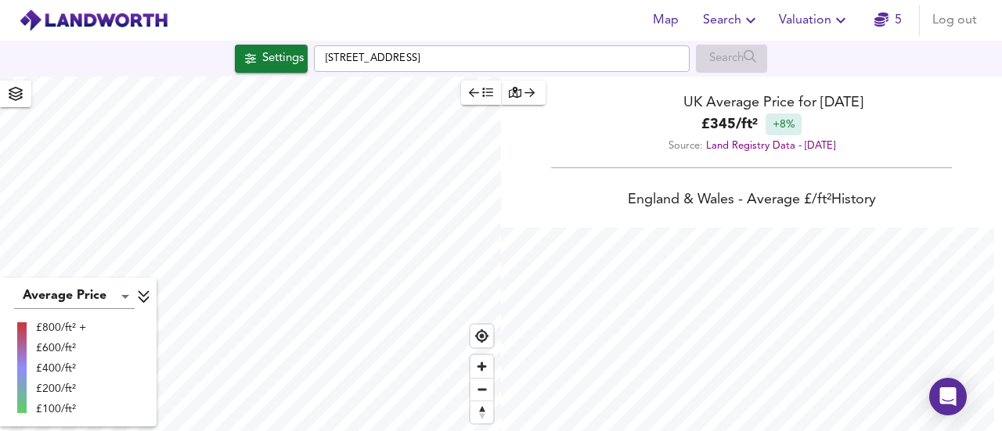
checkbox input "false"
checkbox input "true"
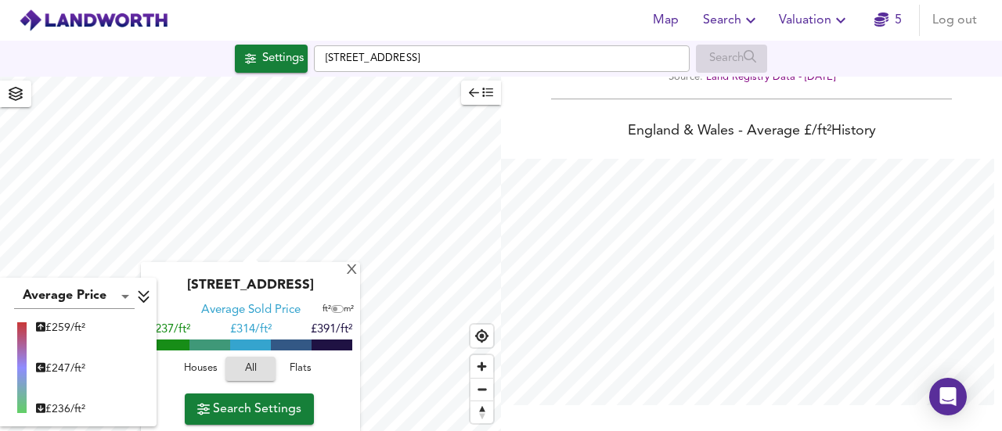
scroll to position [69, 0]
click at [266, 410] on span "Search Settings" at bounding box center [249, 409] width 104 height 22
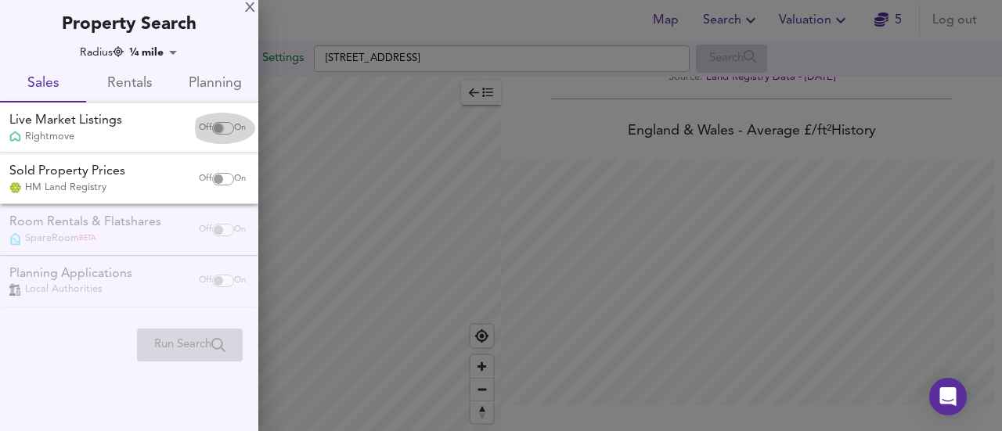
click at [224, 131] on input "checkbox" at bounding box center [219, 128] width 38 height 13
checkbox input "true"
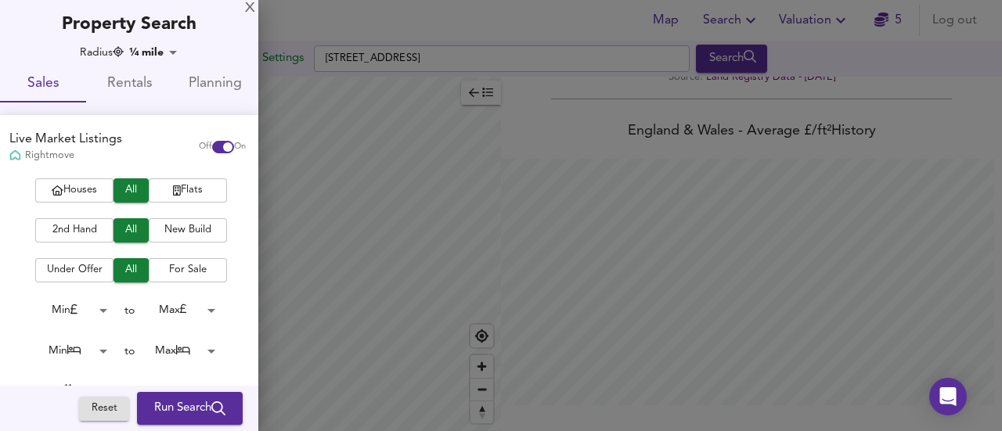
click at [247, 358] on div "Houses All Flats 2nd Hand All New Build Under Offer All For Sale Min 0 to Max 2…" at bounding box center [129, 288] width 258 height 220
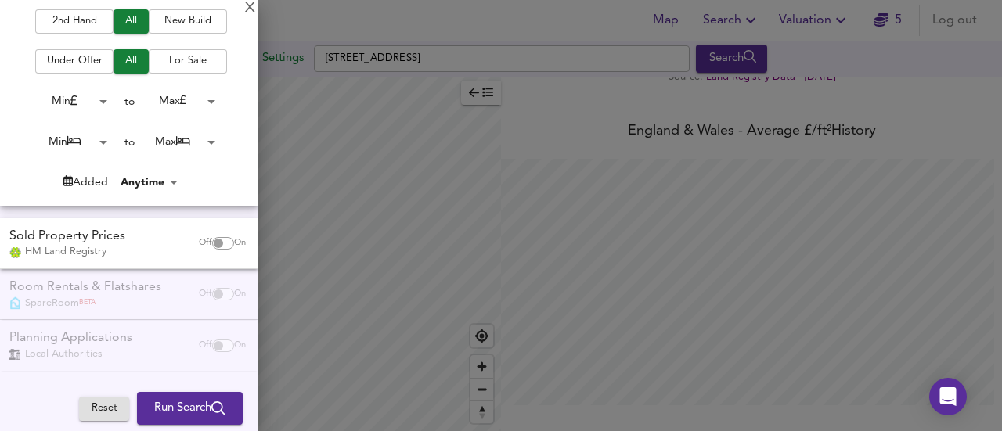
scroll to position [210, 0]
click at [210, 240] on input "checkbox" at bounding box center [219, 242] width 38 height 13
checkbox input "true"
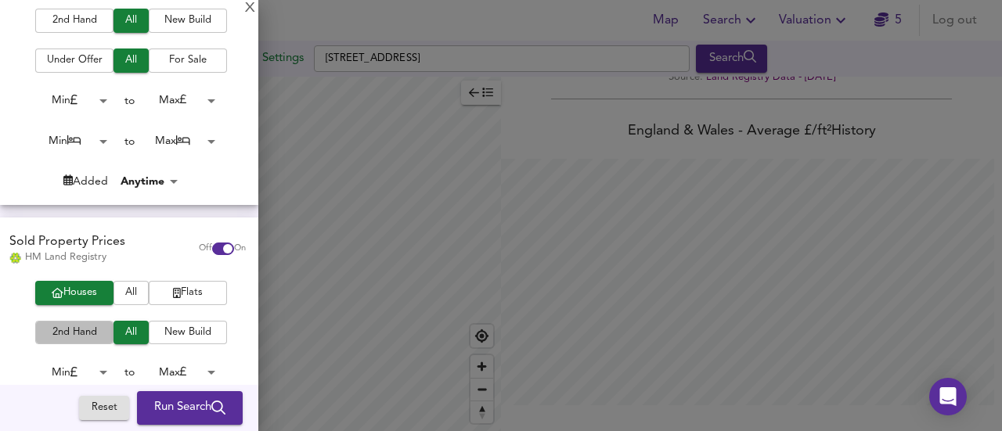
click at [69, 30] on span "2nd Hand" at bounding box center [74, 21] width 63 height 18
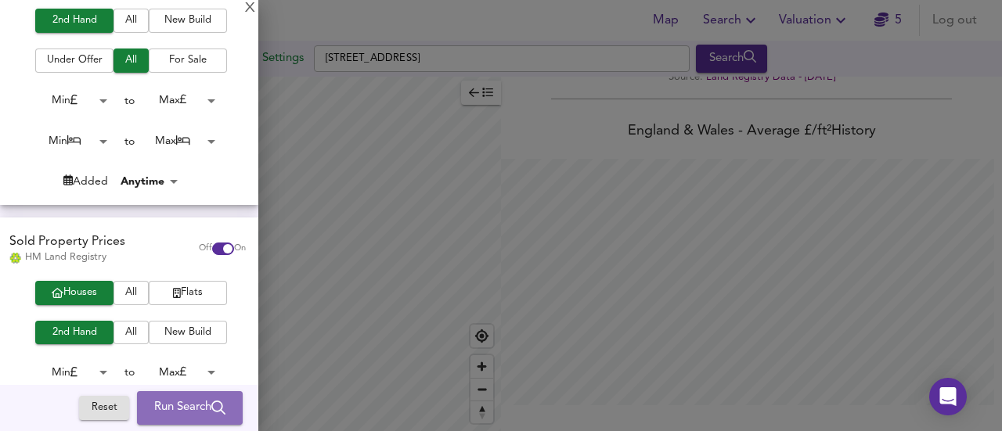
click at [170, 413] on span "Run Search" at bounding box center [189, 408] width 71 height 20
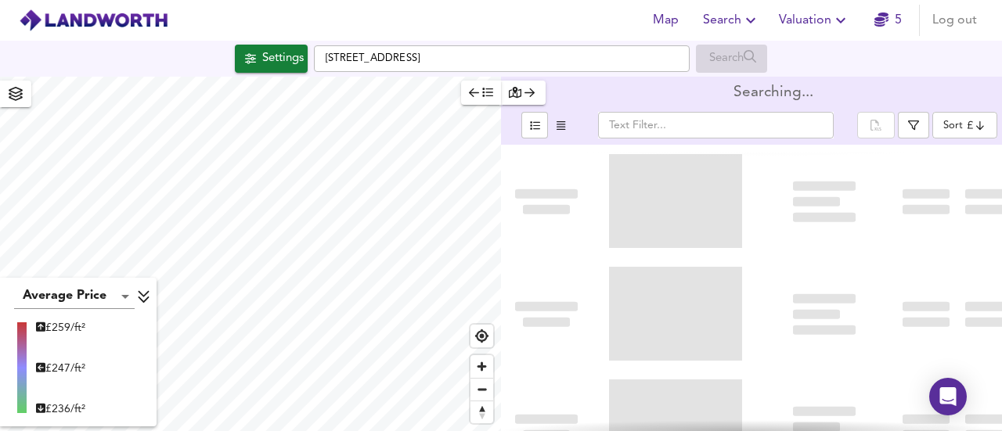
type input "bestdeal"
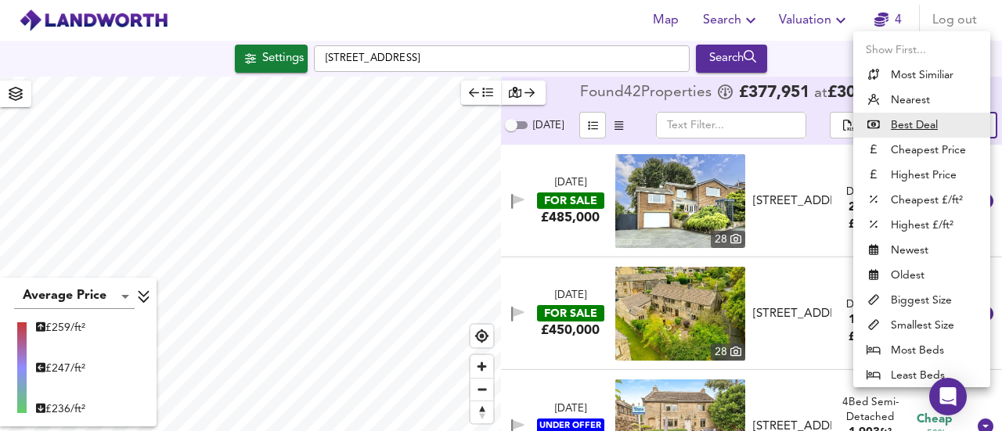
click at [954, 117] on body "Map Search Valuation 4 Log out Settings [GEOGRAPHIC_DATA] HD9 1QP Search Averag…" at bounding box center [501, 215] width 1002 height 431
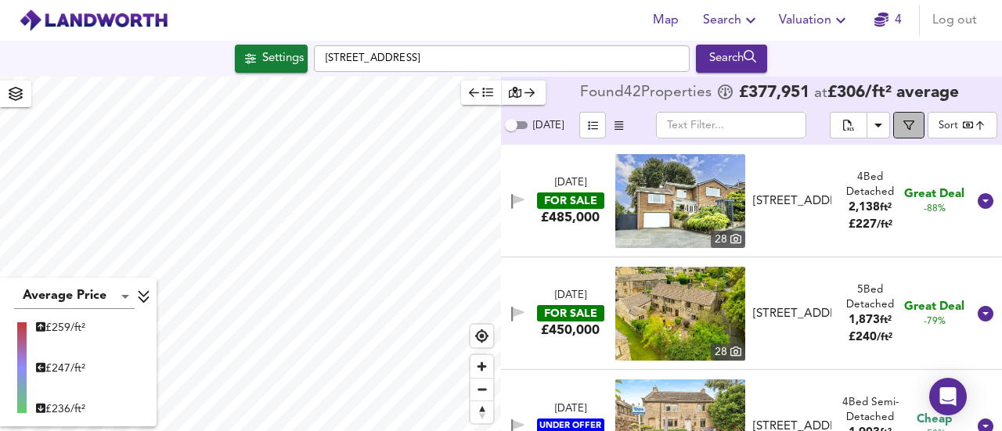
click at [911, 130] on icon "button" at bounding box center [908, 126] width 11 height 10
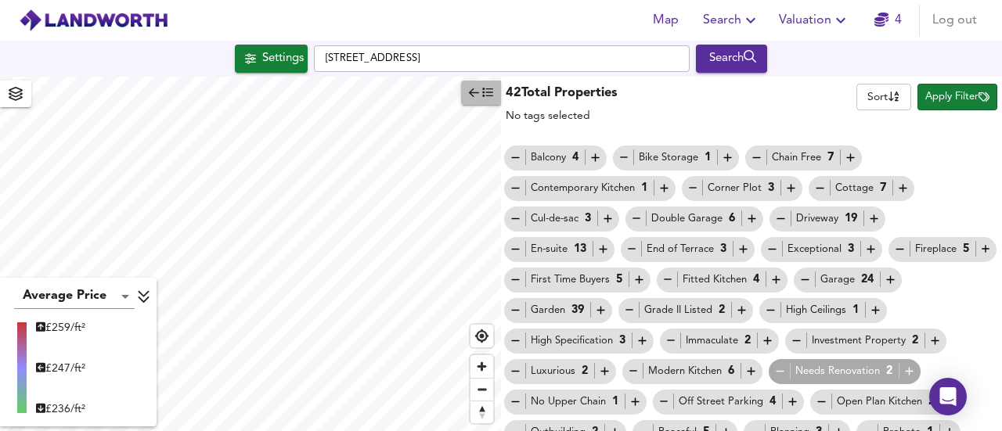
click at [474, 103] on button "button" at bounding box center [481, 93] width 40 height 24
